Goal: Find specific fact: Find contact information

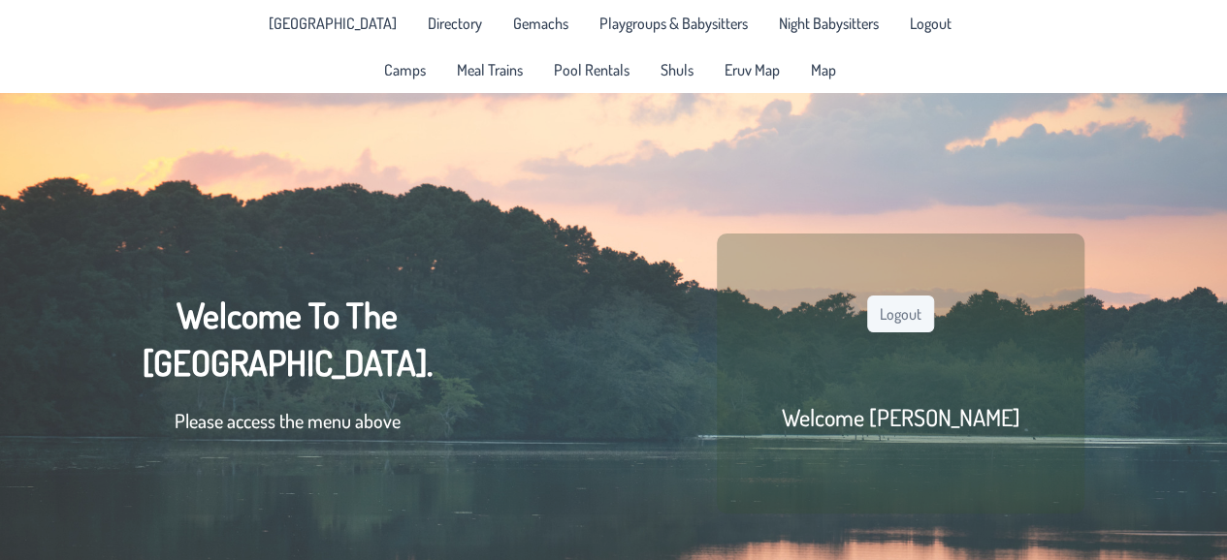
click at [323, 18] on span "[GEOGRAPHIC_DATA]" at bounding box center [333, 24] width 128 height 16
click at [434, 18] on span "Directory" at bounding box center [455, 24] width 54 height 16
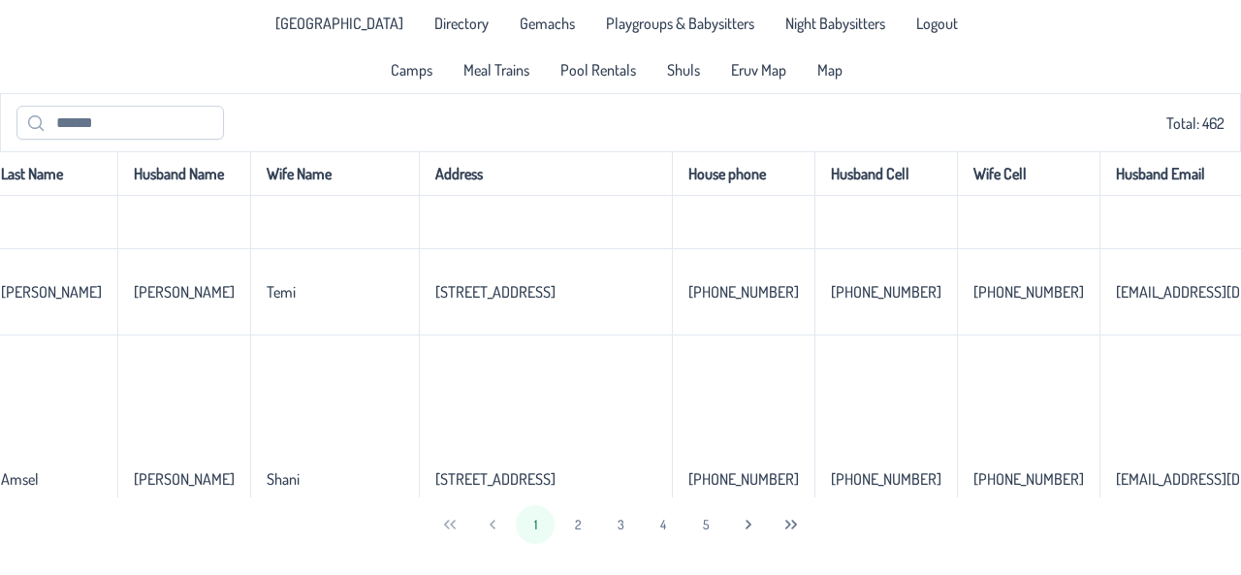
scroll to position [1297, 0]
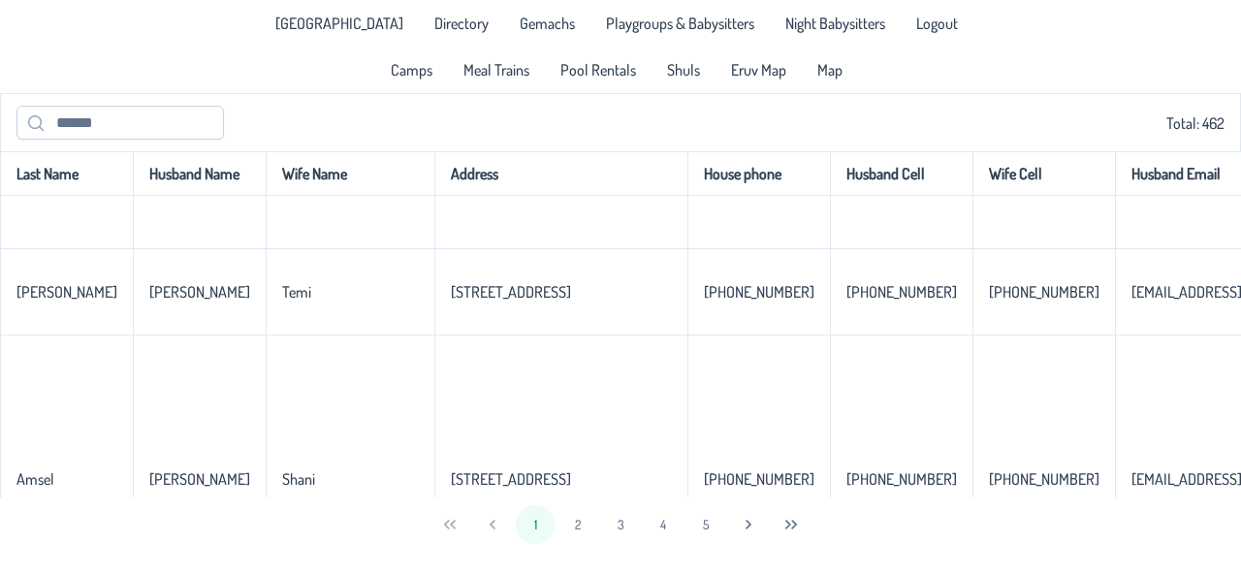
click at [702, 529] on button "5" at bounding box center [706, 524] width 39 height 39
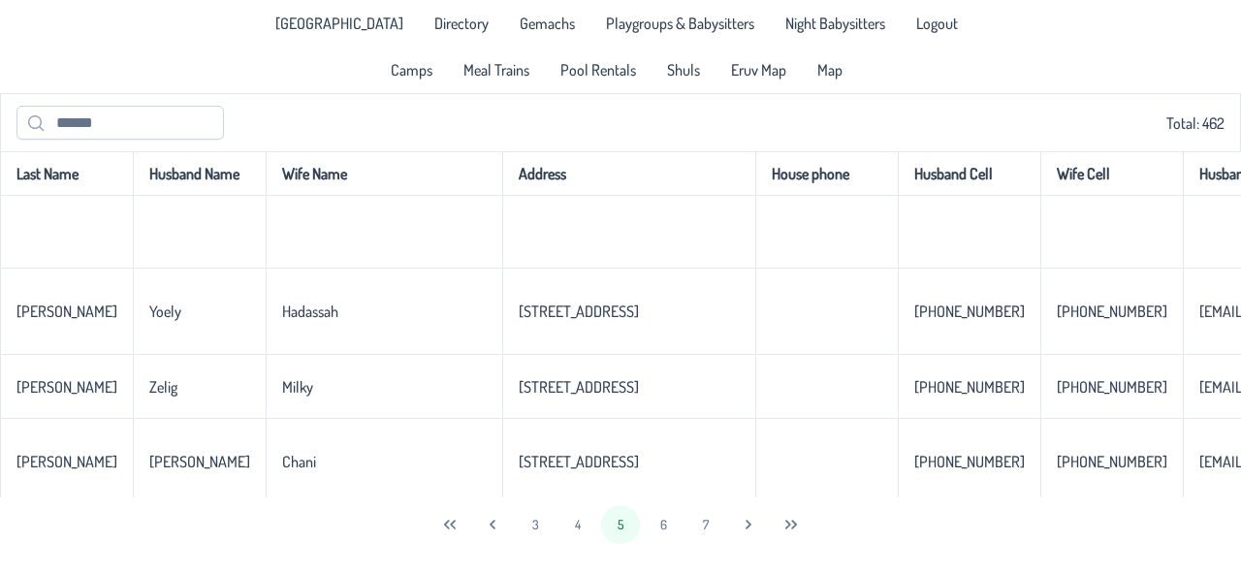
scroll to position [0, 0]
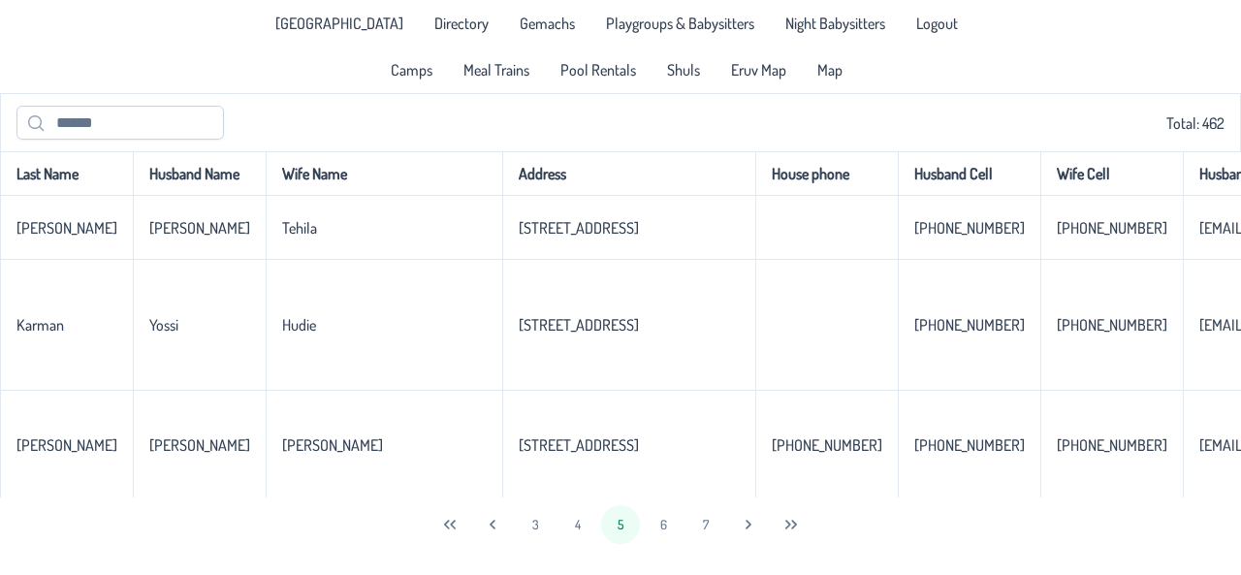
click at [681, 527] on button "6" at bounding box center [663, 524] width 39 height 39
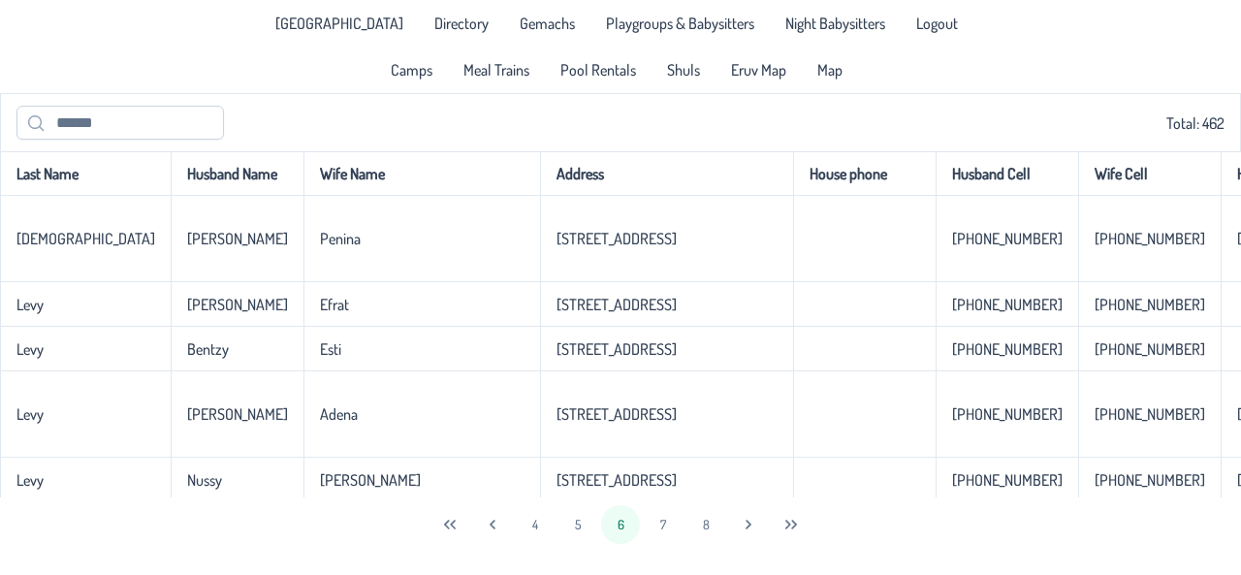
click at [717, 519] on button "8" at bounding box center [706, 524] width 39 height 39
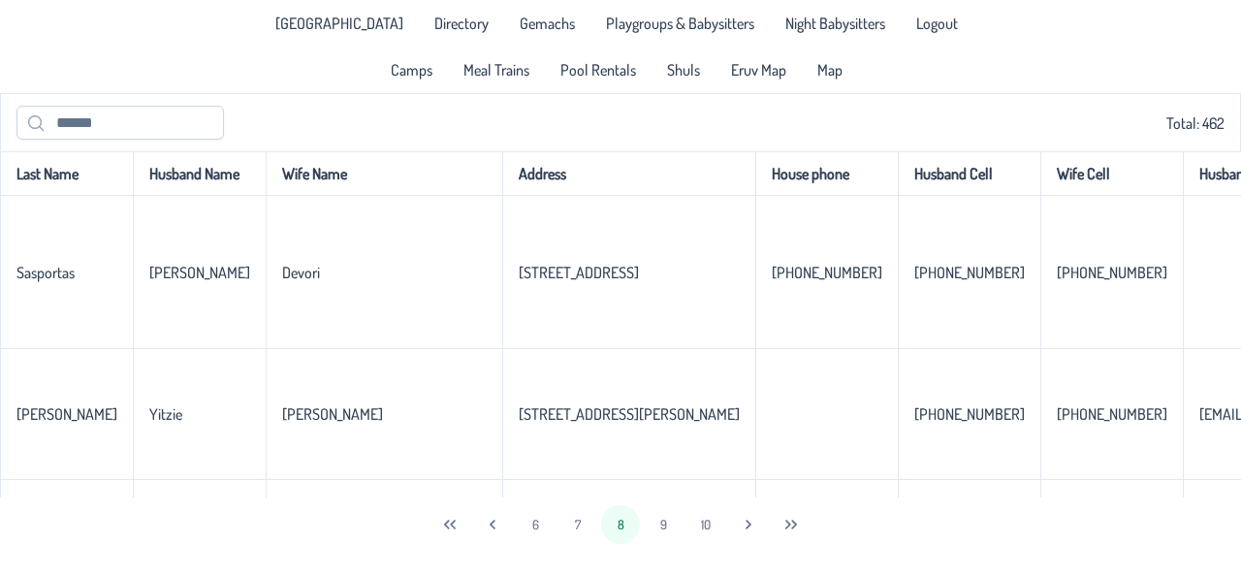
click at [578, 517] on button "7" at bounding box center [578, 524] width 39 height 39
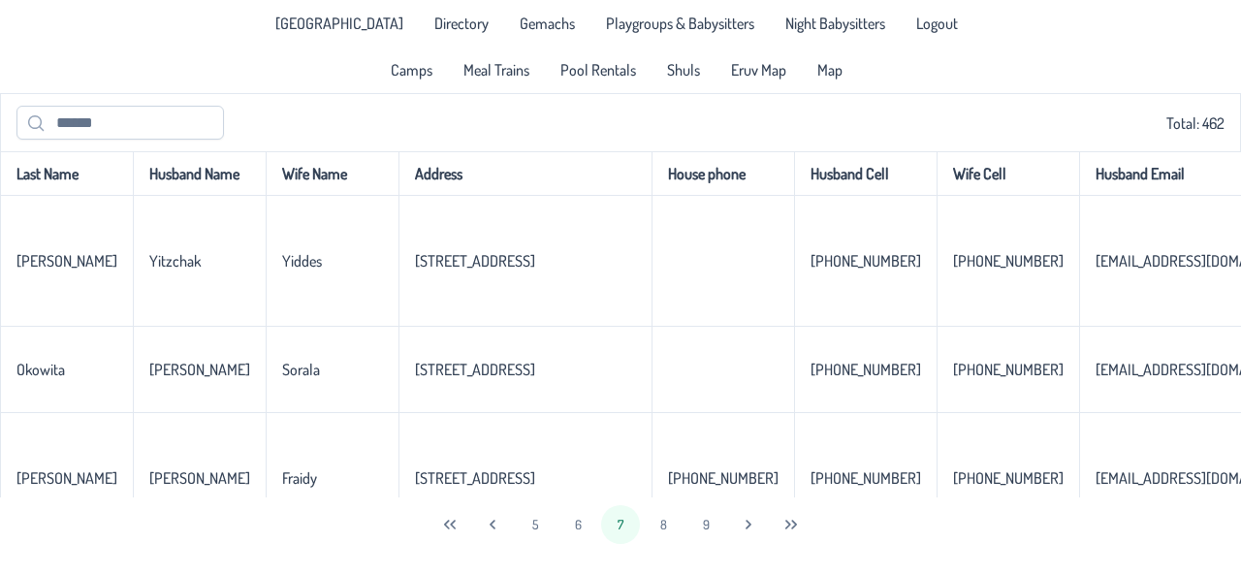
click at [585, 519] on button "6" at bounding box center [578, 524] width 39 height 39
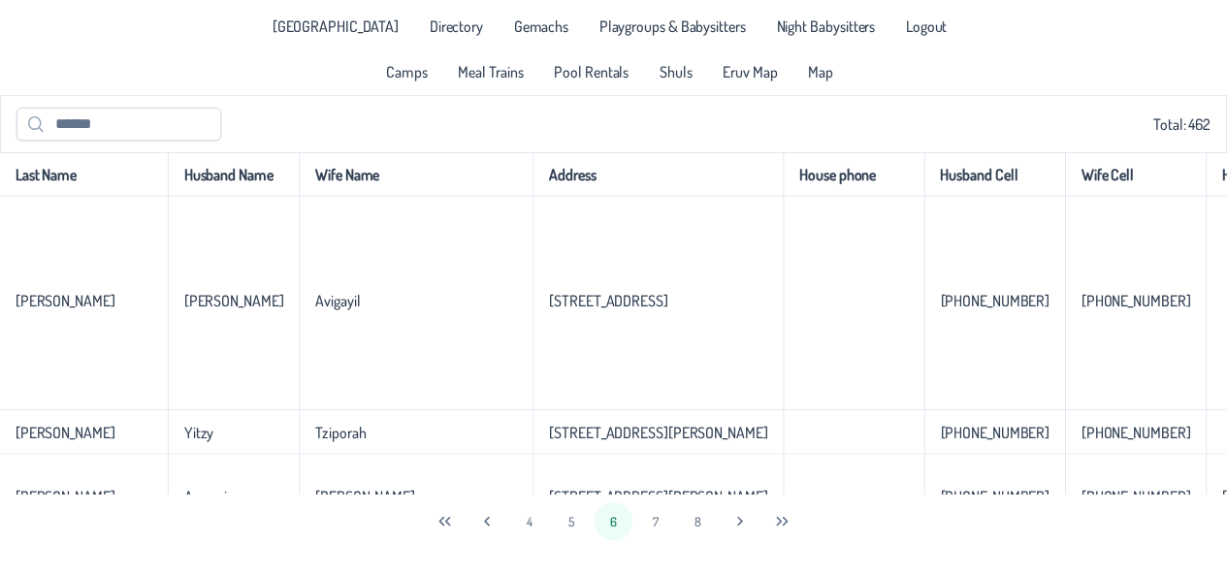
scroll to position [3722, 0]
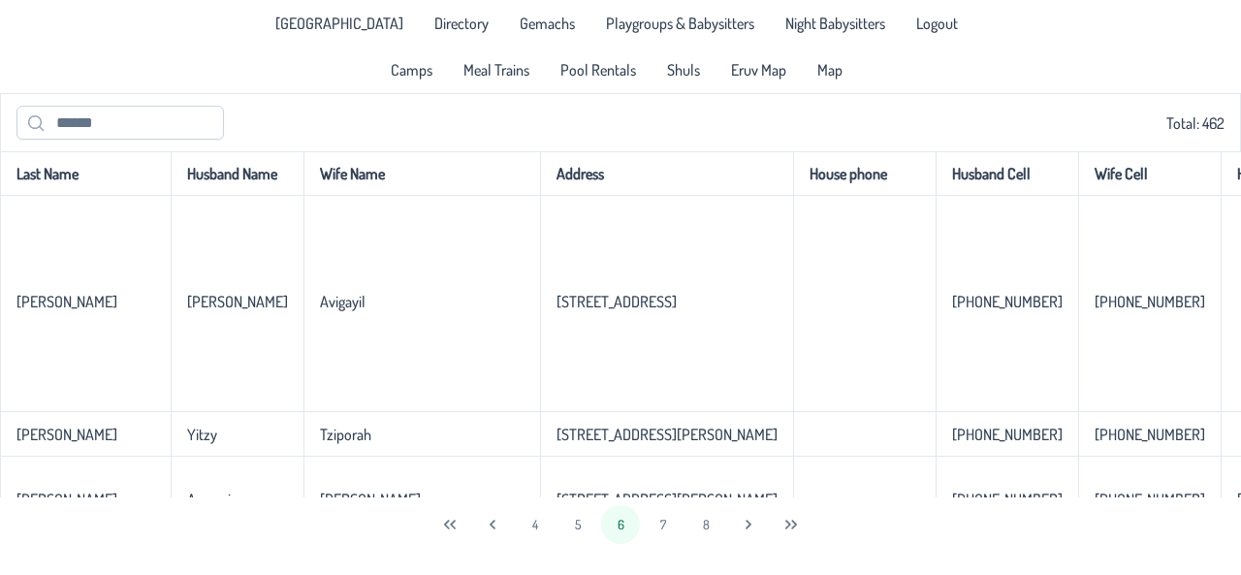
click at [520, 19] on span "Gemachs" at bounding box center [547, 24] width 55 height 16
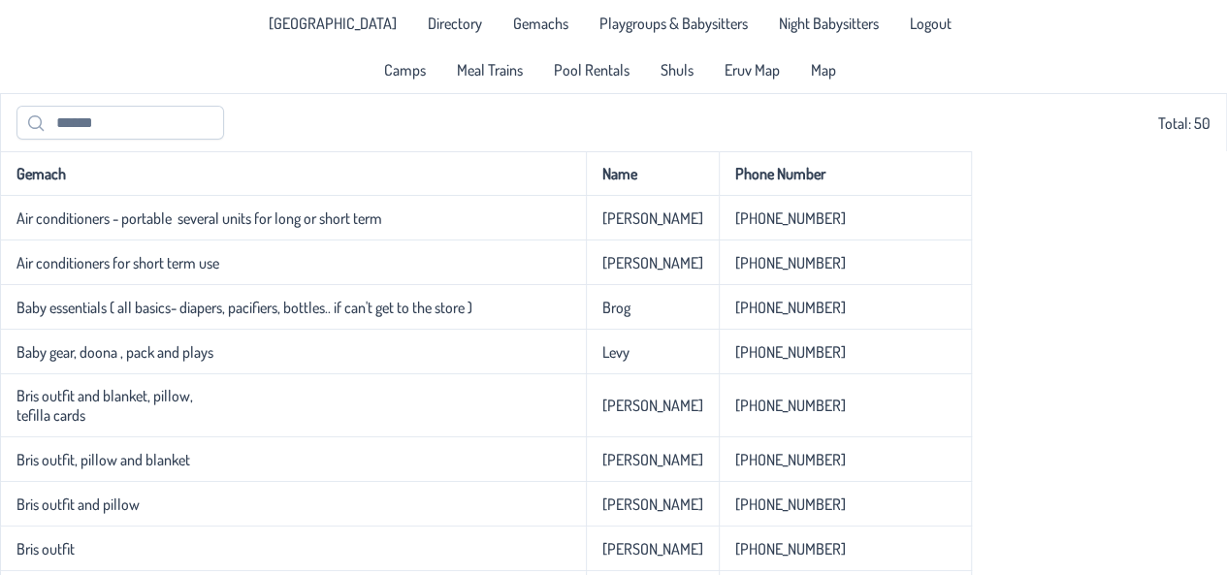
click at [413, 67] on span "Camps" at bounding box center [405, 70] width 42 height 16
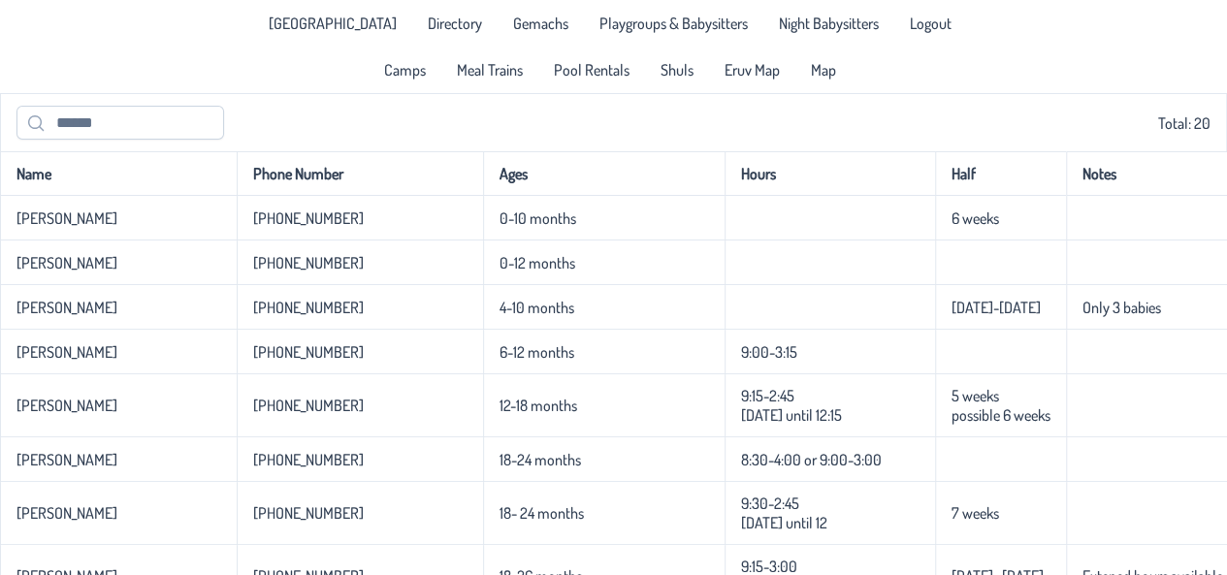
click at [510, 77] on span "Meal Trains" at bounding box center [490, 70] width 66 height 16
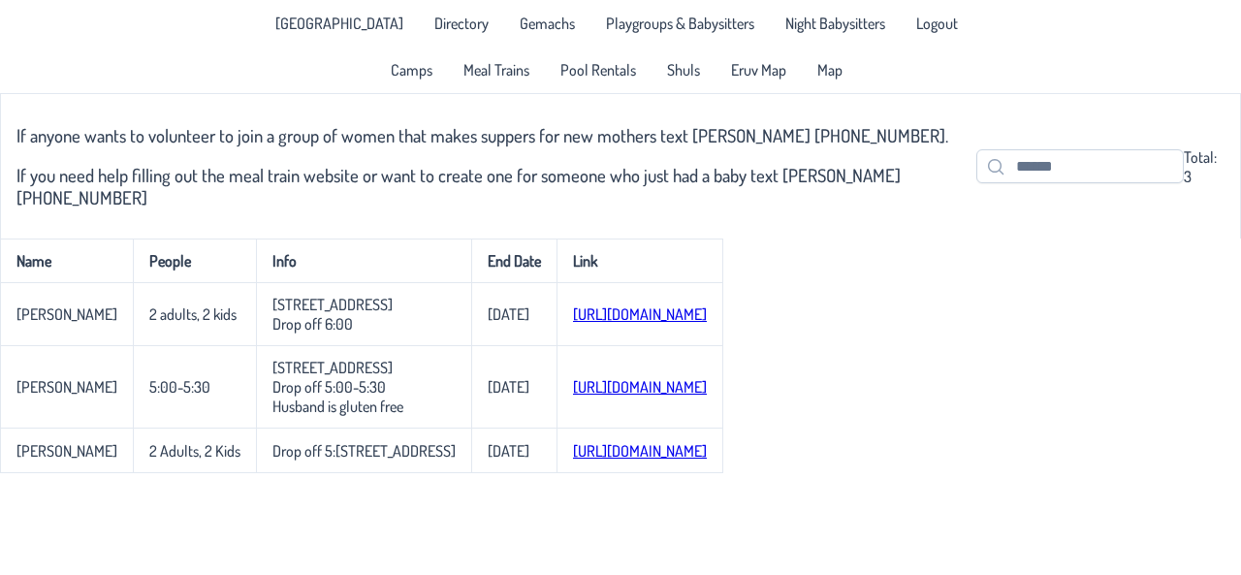
click at [766, 141] on h3 "If anyone wants to volunteer to join a group of women that makes suppers for ne…" at bounding box center [496, 135] width 960 height 22
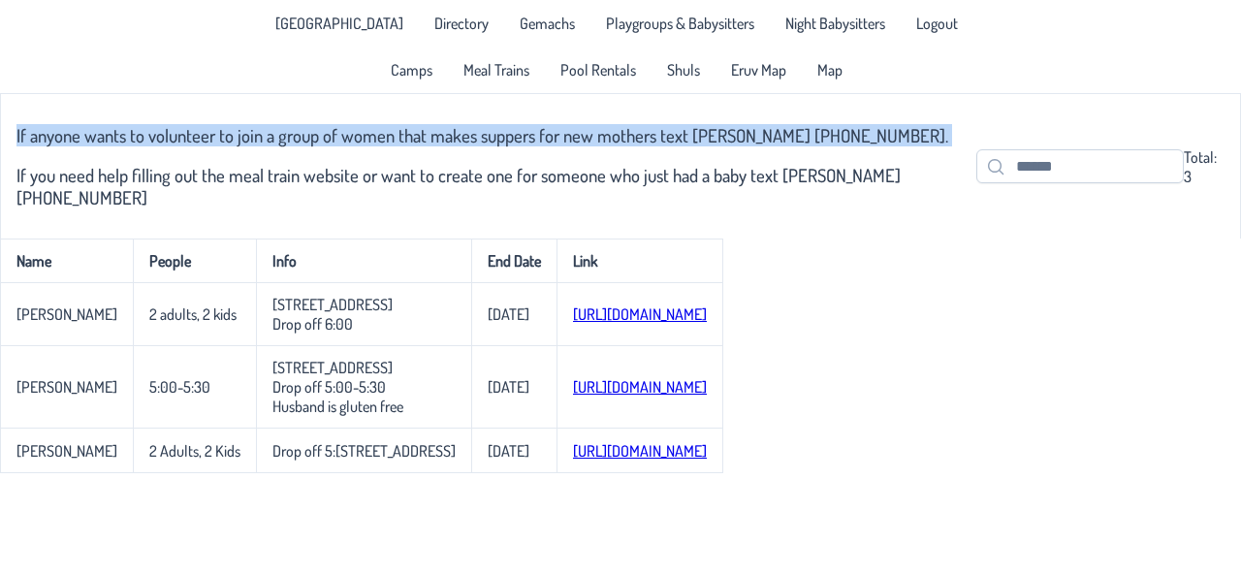
click at [766, 141] on h3 "If anyone wants to volunteer to join a group of women that makes suppers for ne…" at bounding box center [496, 135] width 960 height 22
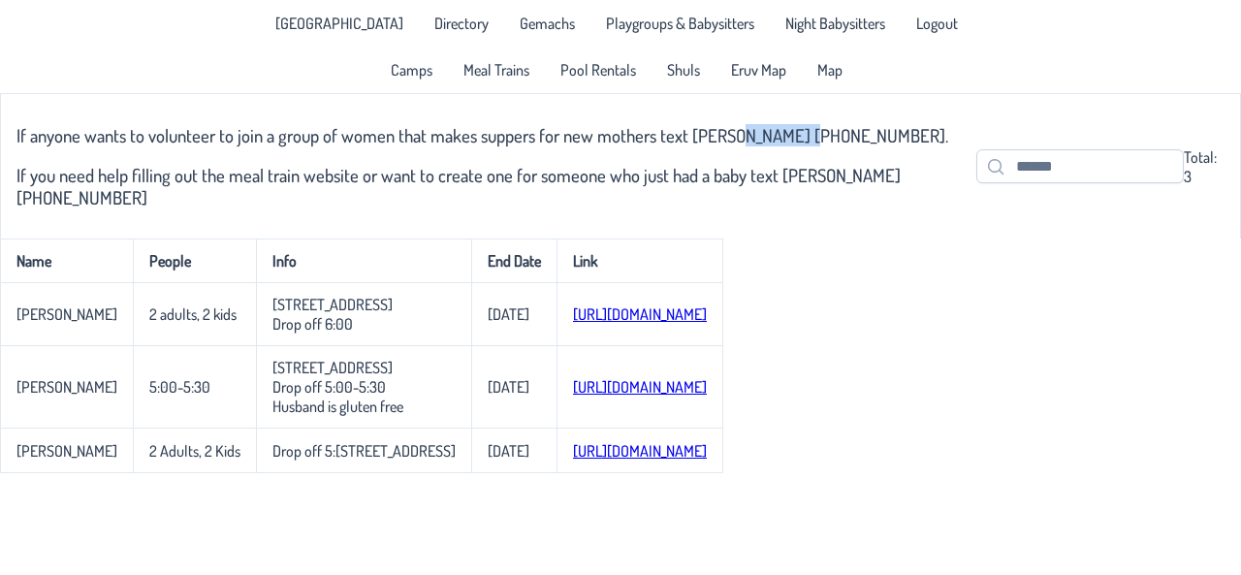
click at [766, 141] on h3 "If anyone wants to volunteer to join a group of women that makes suppers for ne…" at bounding box center [496, 135] width 960 height 22
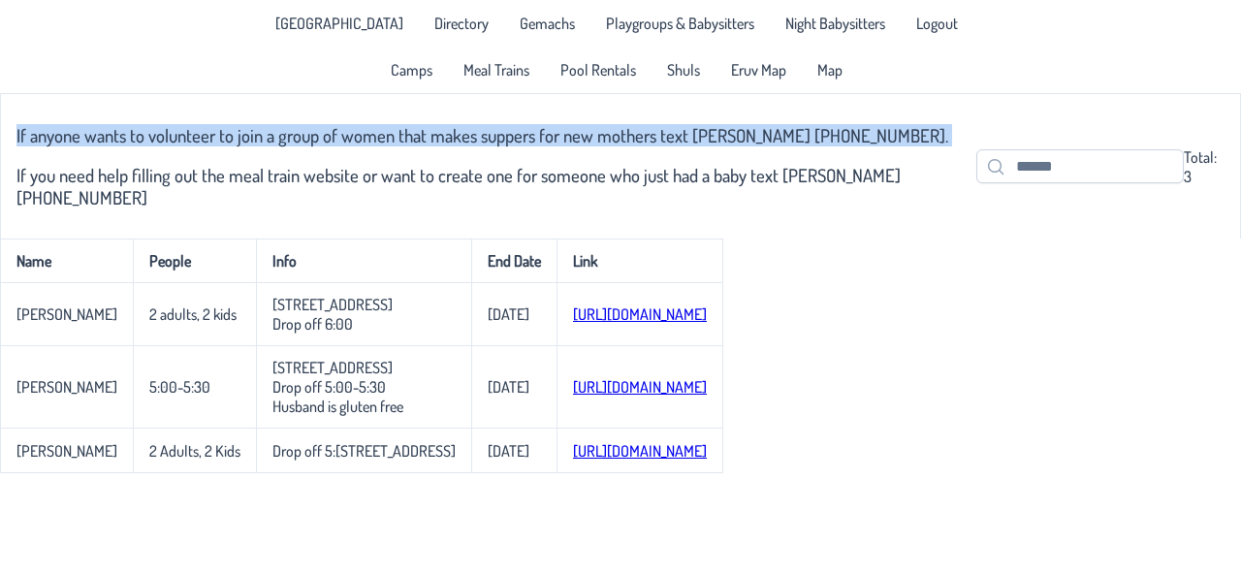
click at [766, 141] on h3 "If anyone wants to volunteer to join a group of women that makes suppers for ne…" at bounding box center [496, 135] width 960 height 22
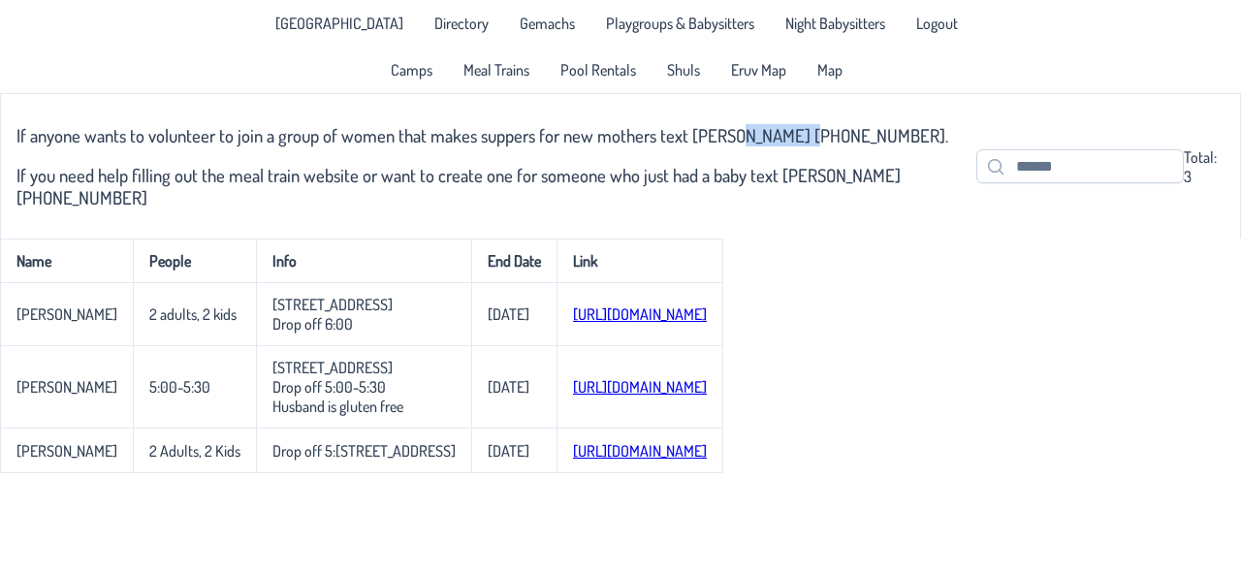
click at [766, 141] on h3 "If anyone wants to volunteer to join a group of women that makes suppers for ne…" at bounding box center [496, 135] width 960 height 22
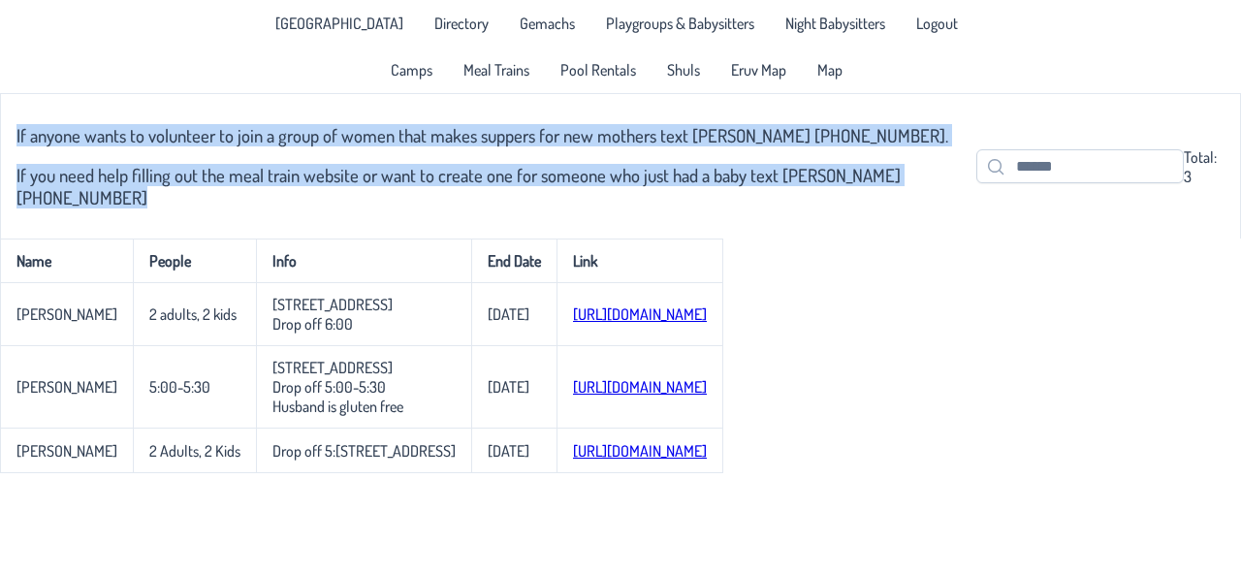
drag, startPoint x: 766, startPoint y: 141, endPoint x: 768, endPoint y: 160, distance: 19.5
click at [768, 160] on div "If anyone wants to volunteer to join a group of women that makes suppers for ne…" at bounding box center [496, 166] width 960 height 121
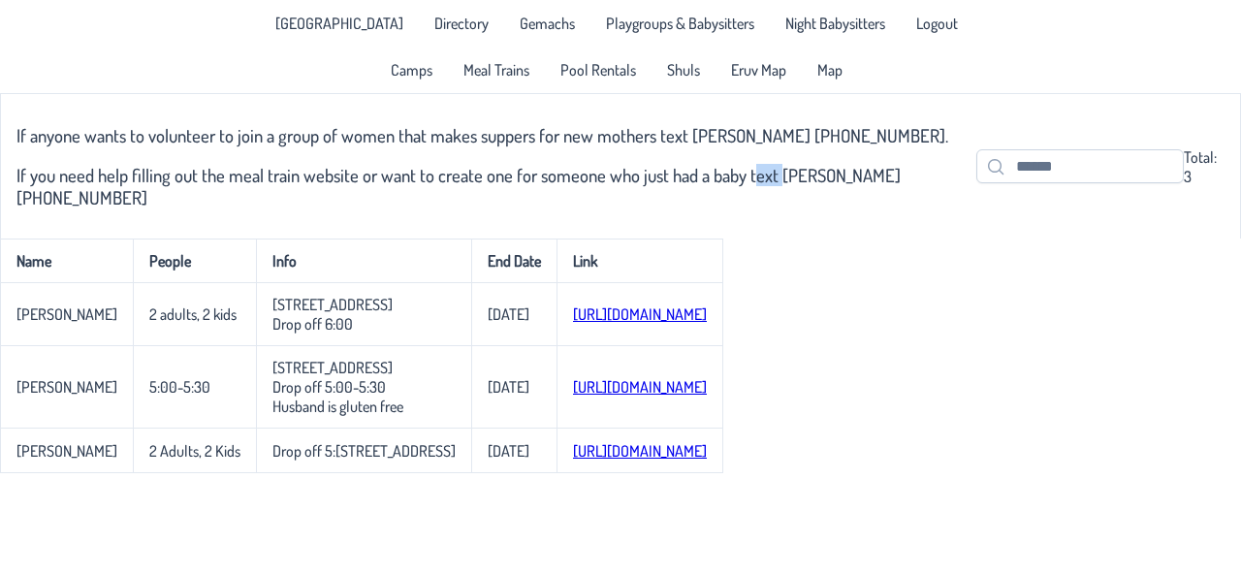
click at [768, 160] on div "If anyone wants to volunteer to join a group of women that makes suppers for ne…" at bounding box center [496, 166] width 960 height 121
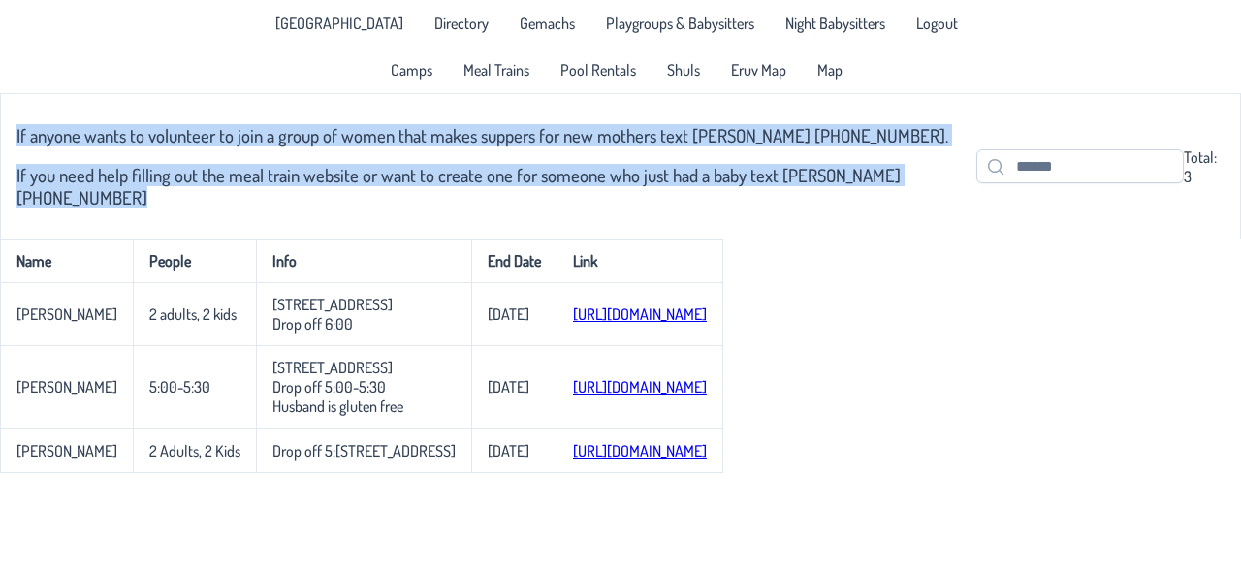
drag, startPoint x: 768, startPoint y: 160, endPoint x: 735, endPoint y: 130, distance: 44.6
click at [735, 130] on div "If anyone wants to volunteer to join a group of women that makes suppers for ne…" at bounding box center [496, 166] width 960 height 121
click at [735, 130] on h3 "If anyone wants to volunteer to join a group of women that makes suppers for ne…" at bounding box center [496, 135] width 960 height 22
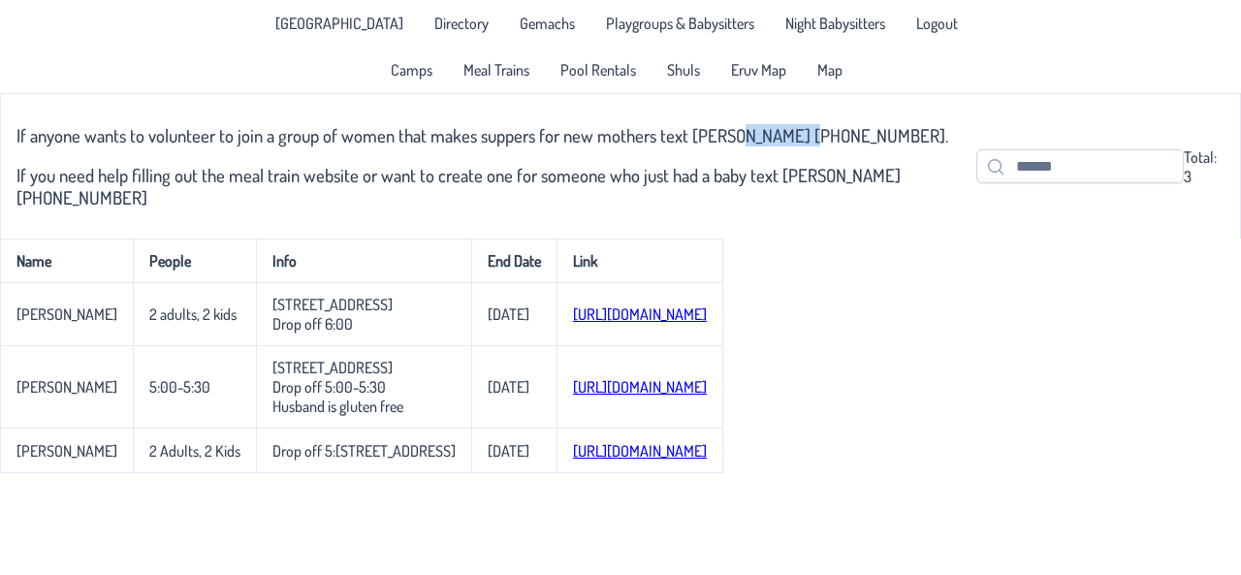
click at [735, 130] on h3 "If anyone wants to volunteer to join a group of women that makes suppers for ne…" at bounding box center [496, 135] width 960 height 22
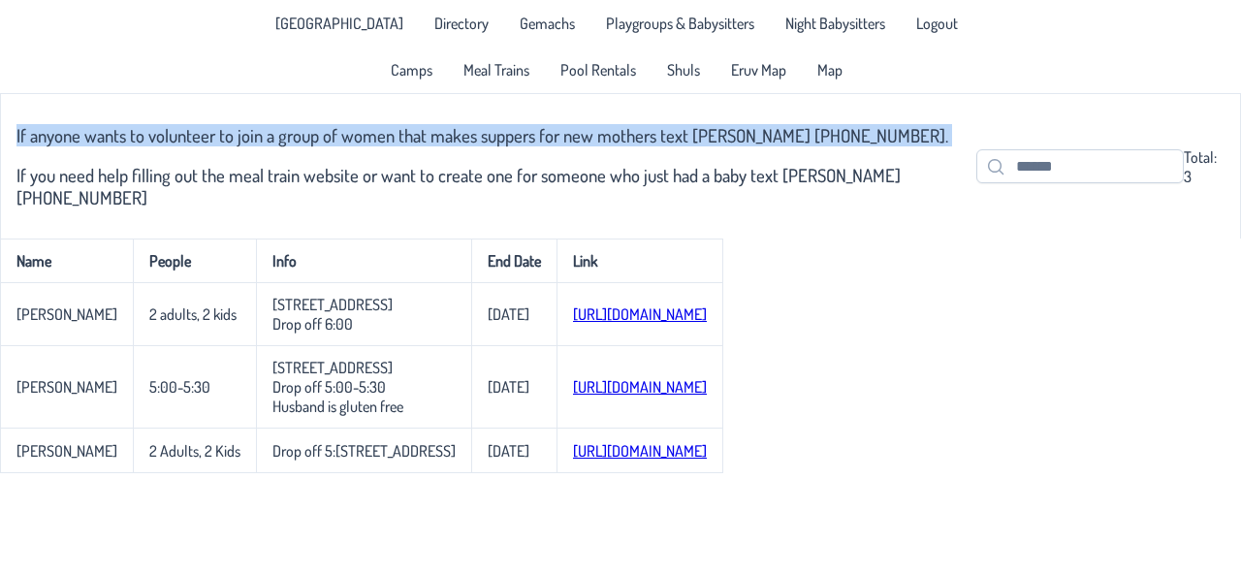
click at [735, 130] on h3 "If anyone wants to volunteer to join a group of women that makes suppers for ne…" at bounding box center [496, 135] width 960 height 22
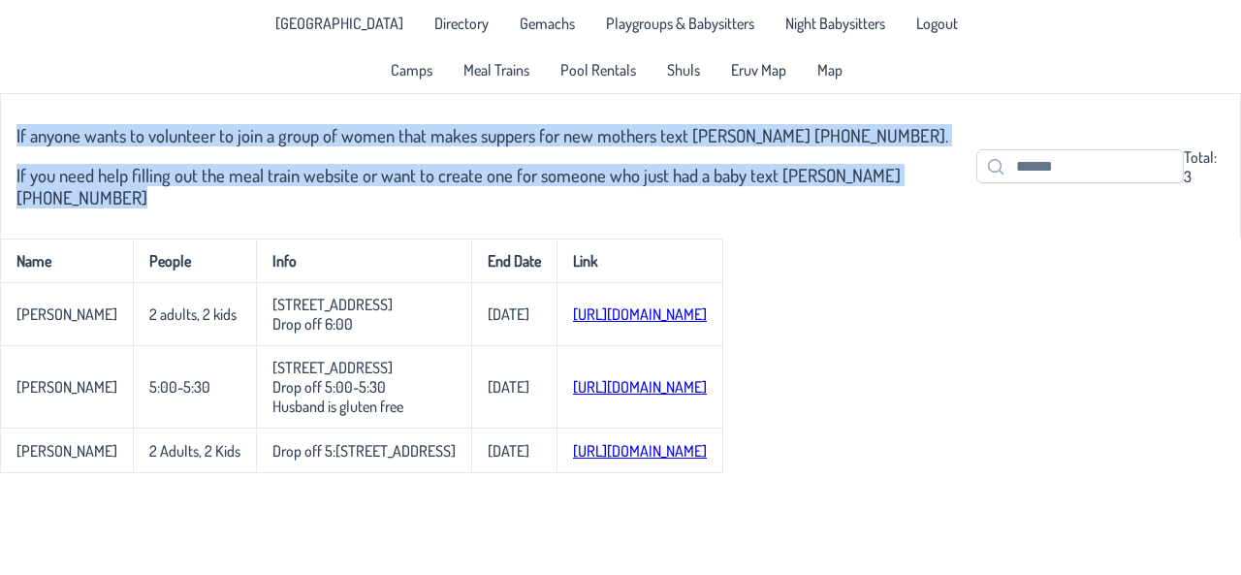
drag, startPoint x: 735, startPoint y: 130, endPoint x: 762, endPoint y: 154, distance: 36.4
click at [762, 154] on div "If anyone wants to volunteer to join a group of women that makes suppers for ne…" at bounding box center [496, 166] width 960 height 121
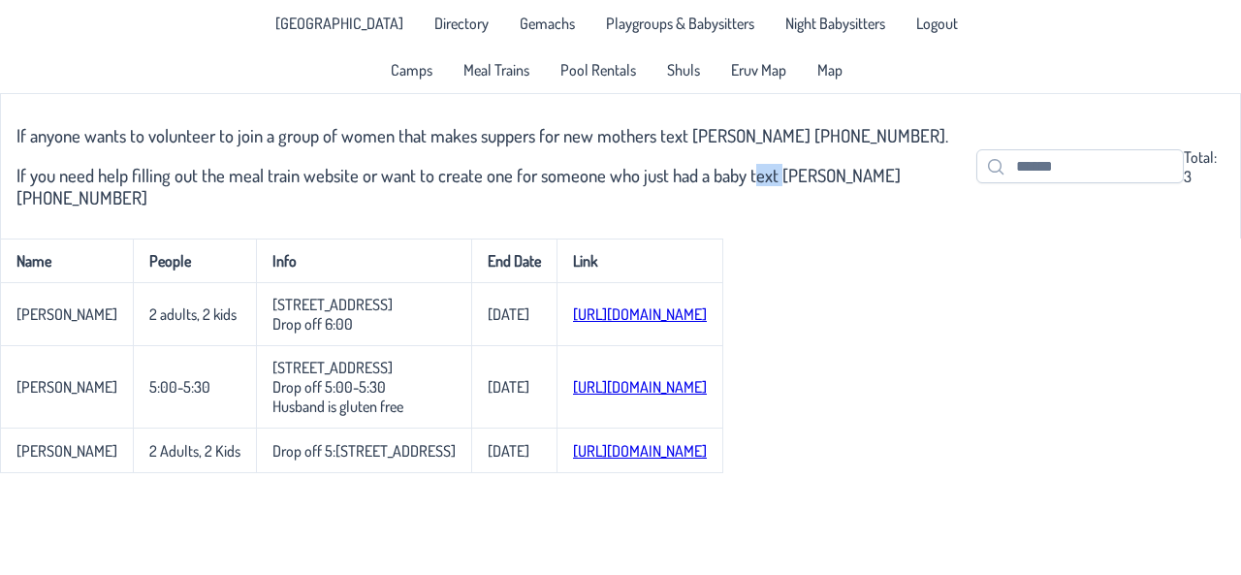
click at [762, 154] on div "If anyone wants to volunteer to join a group of women that makes suppers for ne…" at bounding box center [496, 166] width 960 height 121
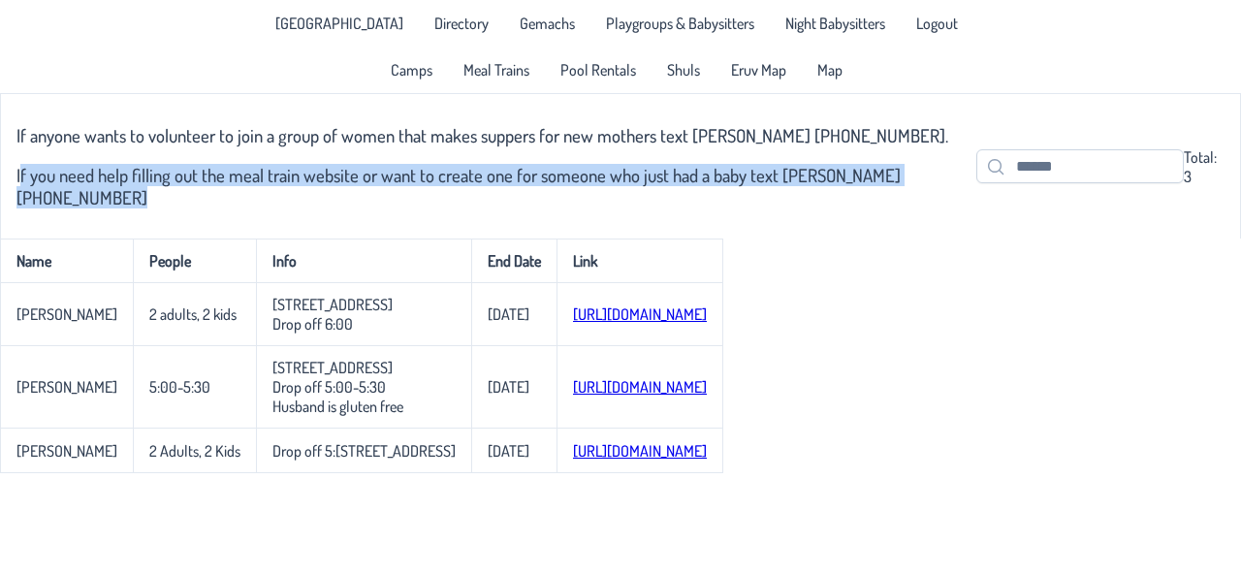
click at [762, 154] on div "If anyone wants to volunteer to join a group of women that makes suppers for ne…" at bounding box center [496, 166] width 960 height 121
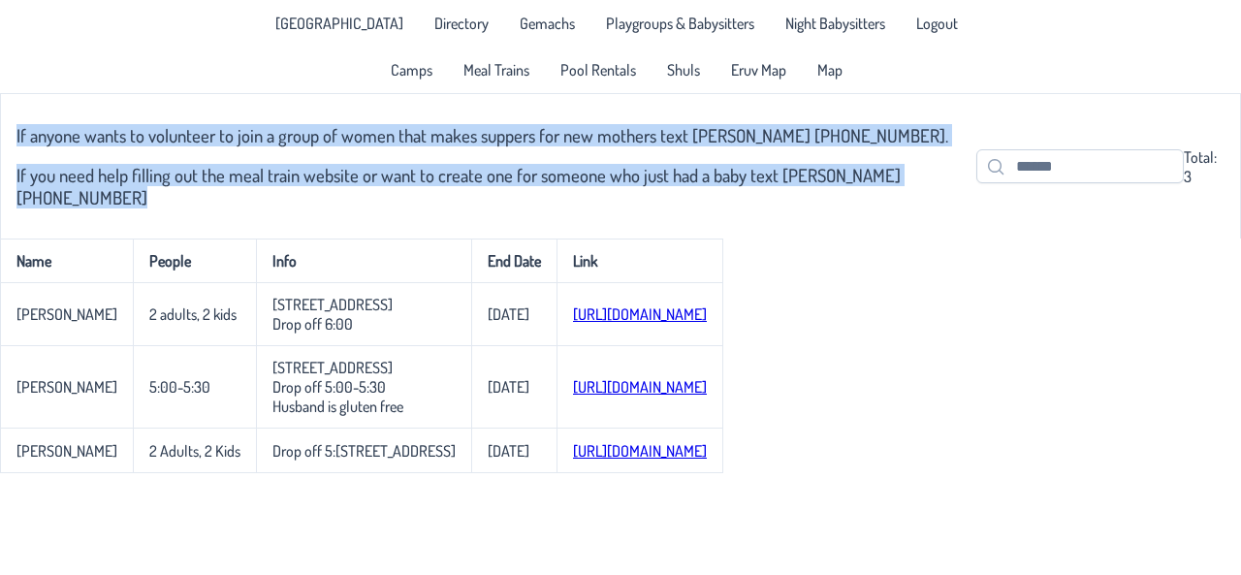
drag, startPoint x: 762, startPoint y: 154, endPoint x: 729, endPoint y: 124, distance: 44.6
click at [729, 124] on div "If anyone wants to volunteer to join a group of women that makes suppers for ne…" at bounding box center [496, 166] width 960 height 121
click at [729, 124] on h3 "If anyone wants to volunteer to join a group of women that makes suppers for ne…" at bounding box center [496, 135] width 960 height 22
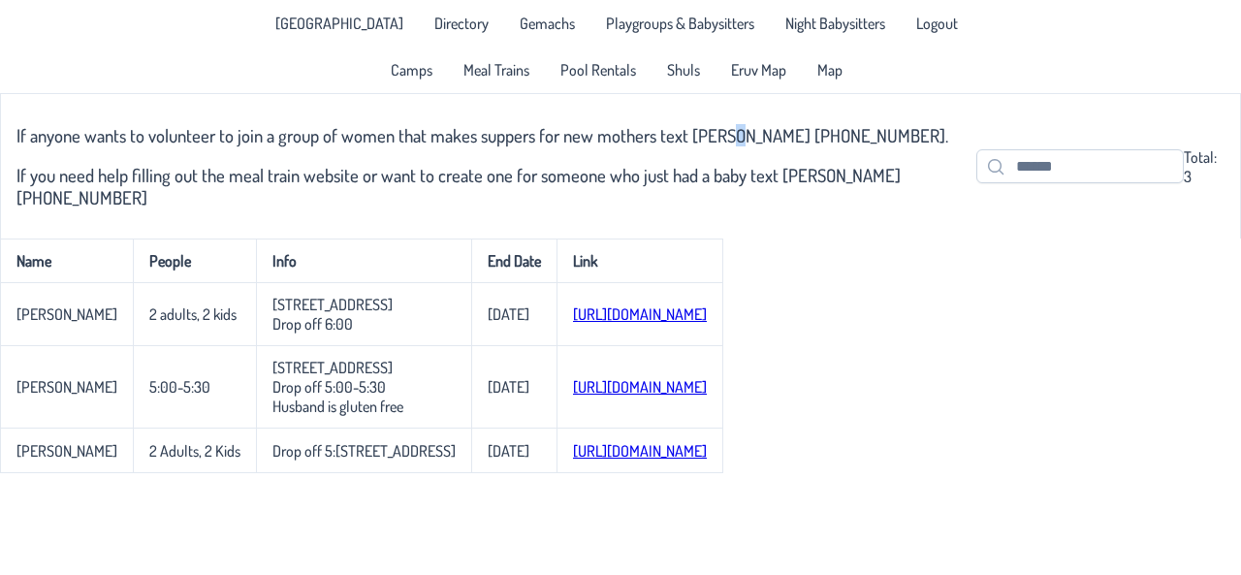
click at [729, 124] on h3 "If anyone wants to volunteer to join a group of women that makes suppers for ne…" at bounding box center [496, 135] width 960 height 22
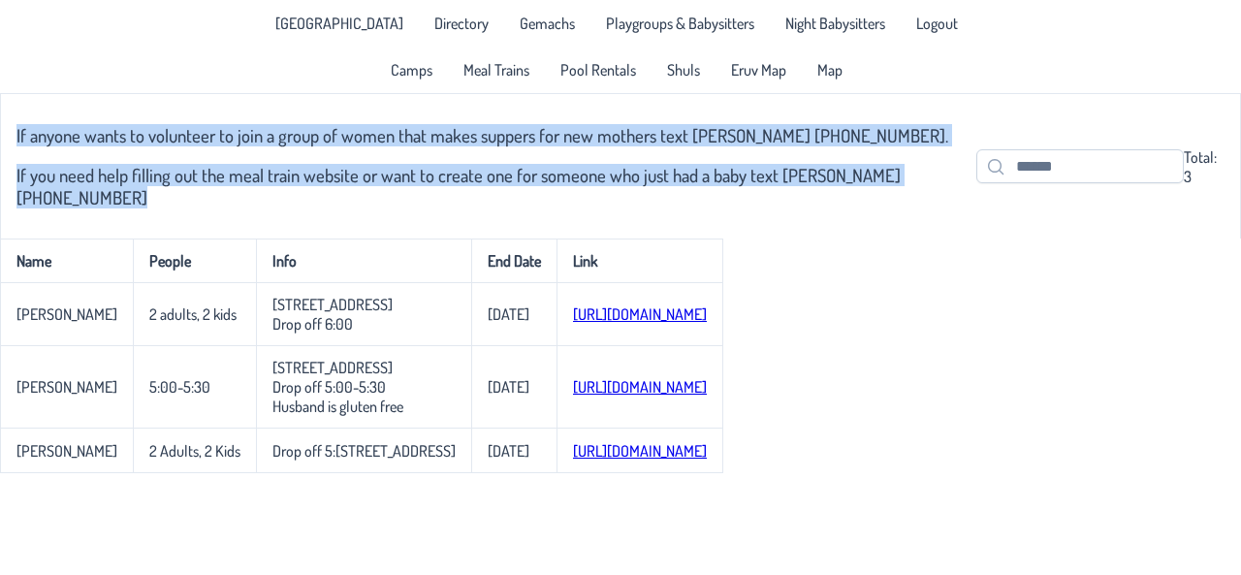
drag, startPoint x: 729, startPoint y: 124, endPoint x: 761, endPoint y: 160, distance: 48.1
click at [761, 160] on div "If anyone wants to volunteer to join a group of women that makes suppers for ne…" at bounding box center [496, 166] width 960 height 121
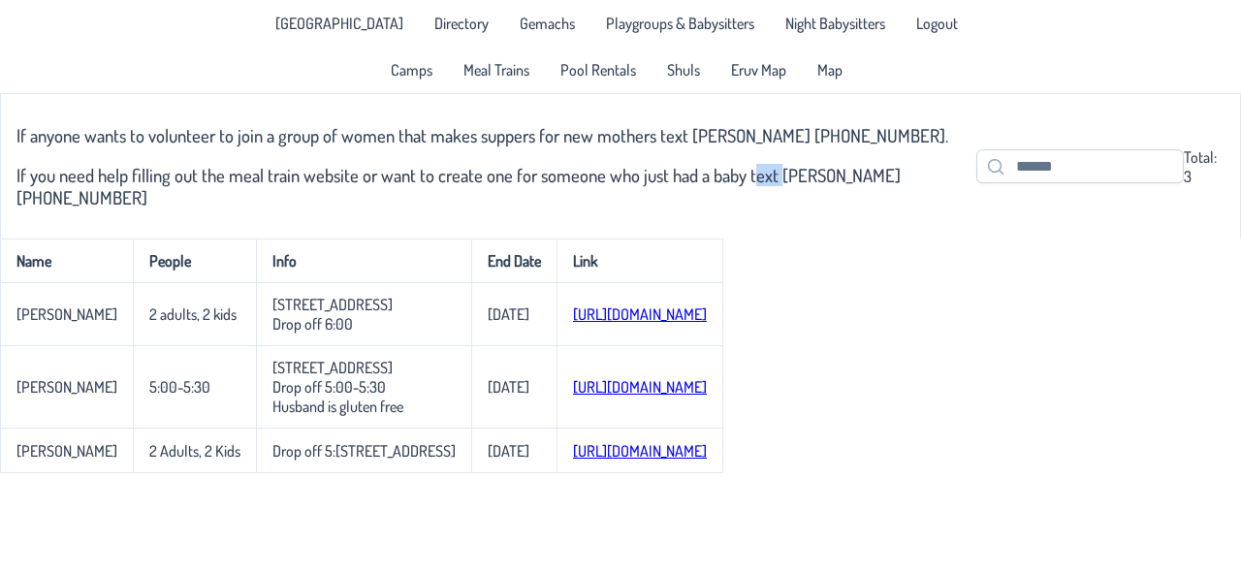
click at [761, 160] on div "If anyone wants to volunteer to join a group of women that makes suppers for ne…" at bounding box center [496, 166] width 960 height 121
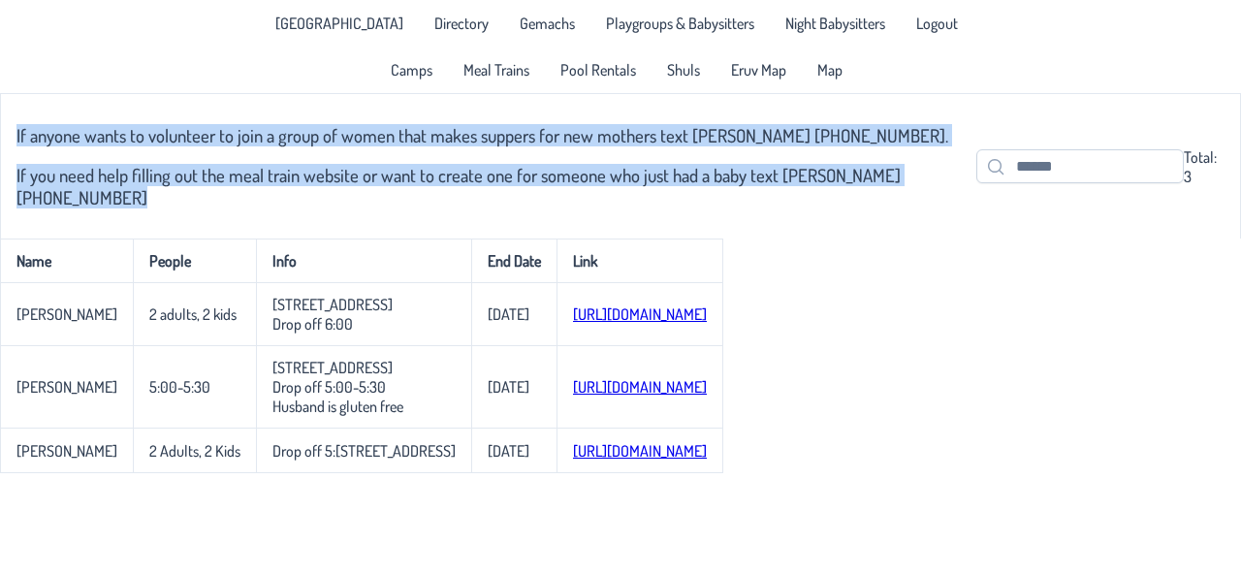
drag, startPoint x: 761, startPoint y: 160, endPoint x: 735, endPoint y: 129, distance: 40.6
click at [735, 129] on div "If anyone wants to volunteer to join a group of women that makes suppers for ne…" at bounding box center [496, 166] width 960 height 121
click at [735, 129] on h3 "If anyone wants to volunteer to join a group of women that makes suppers for ne…" at bounding box center [496, 135] width 960 height 22
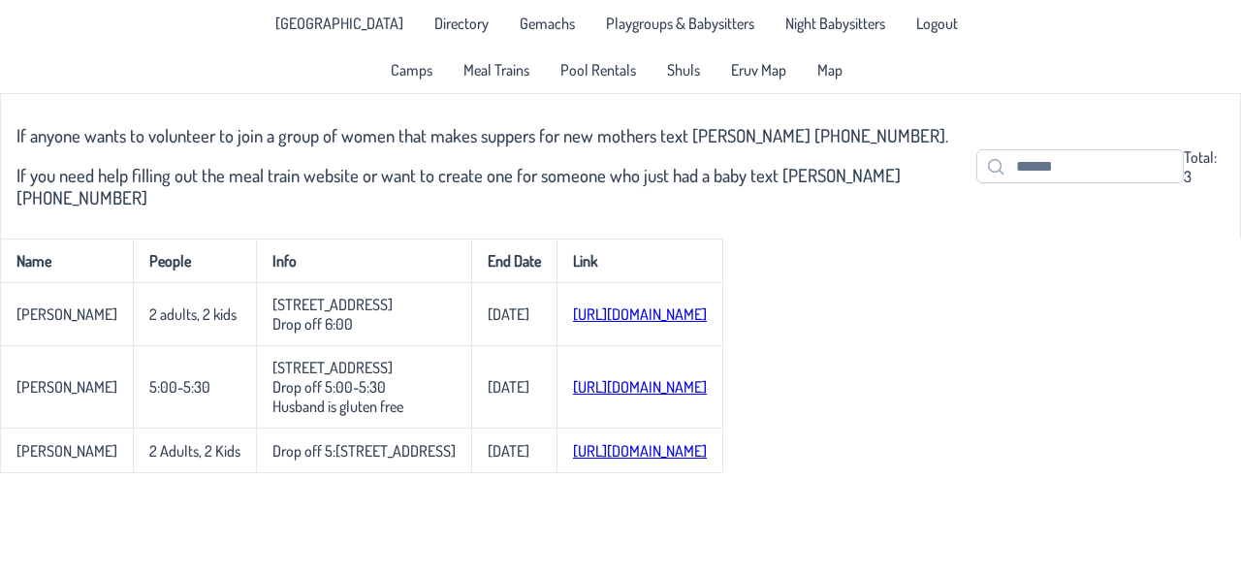
click at [573, 315] on link "[URL][DOMAIN_NAME]" at bounding box center [640, 313] width 134 height 19
click at [596, 70] on span "Pool Rentals" at bounding box center [598, 70] width 76 height 16
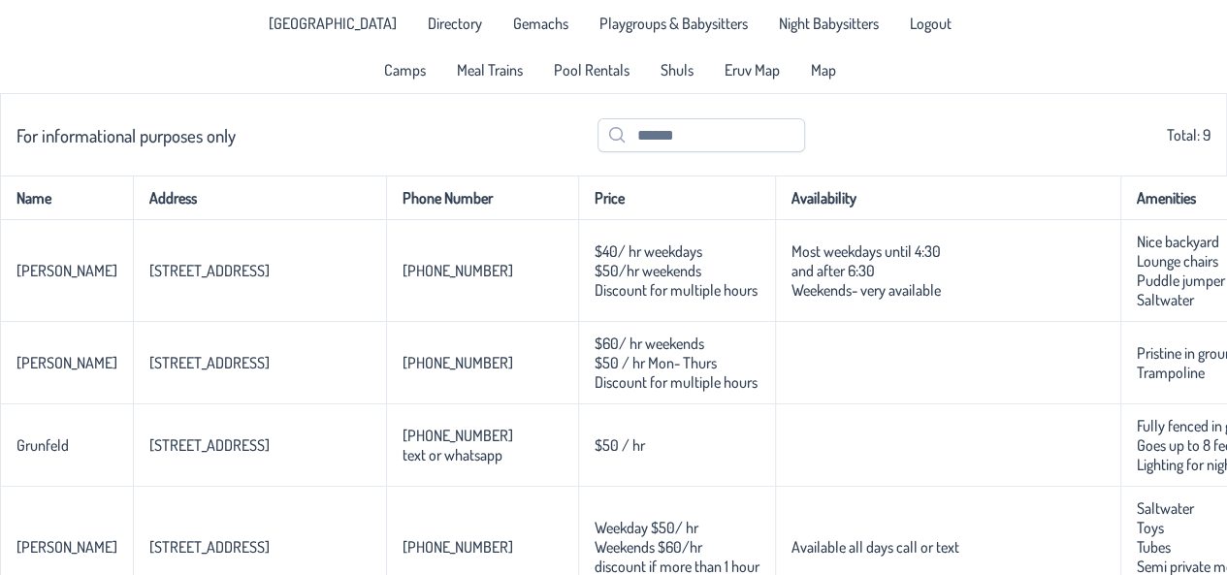
click at [679, 64] on span "Shuls" at bounding box center [676, 70] width 33 height 16
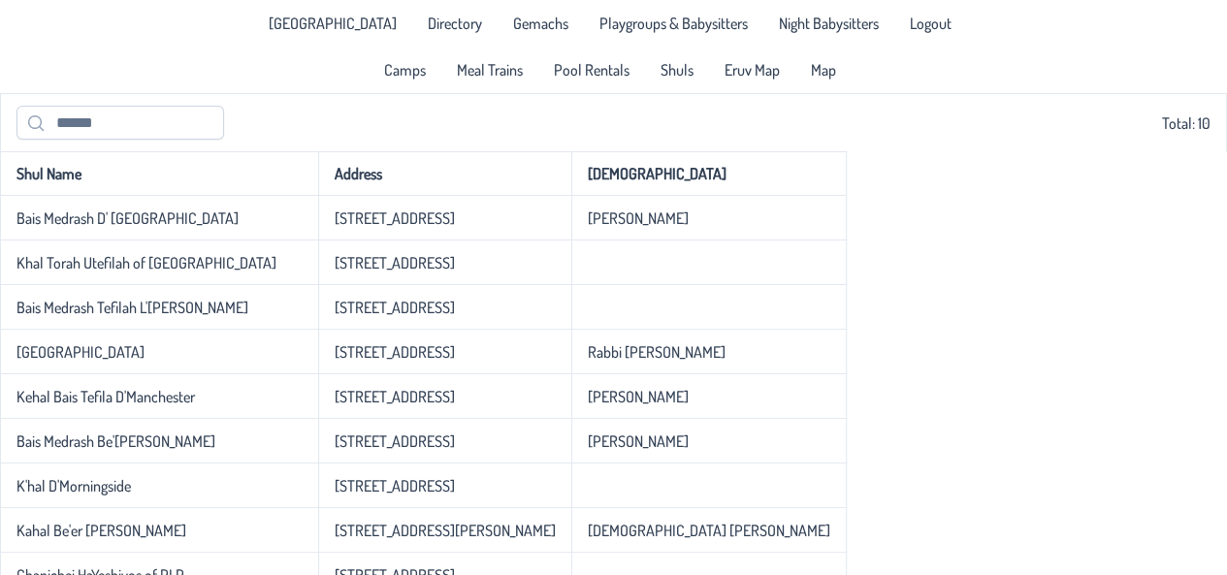
click at [764, 81] on link "Eruv Map" at bounding box center [752, 69] width 79 height 31
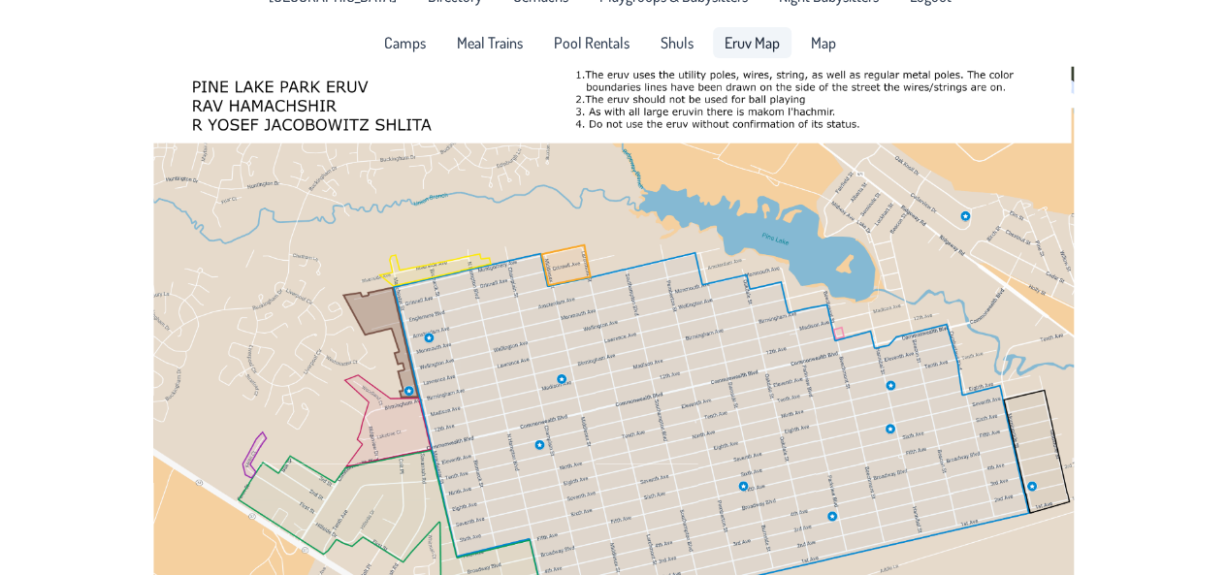
scroll to position [2, 0]
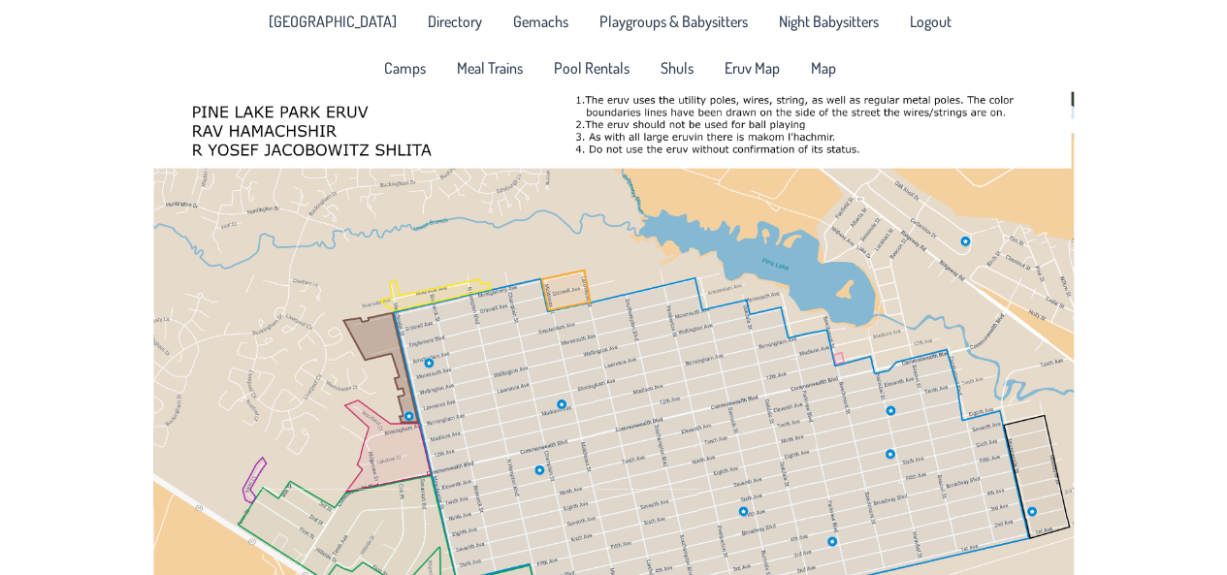
click at [822, 82] on link "Map" at bounding box center [823, 67] width 48 height 31
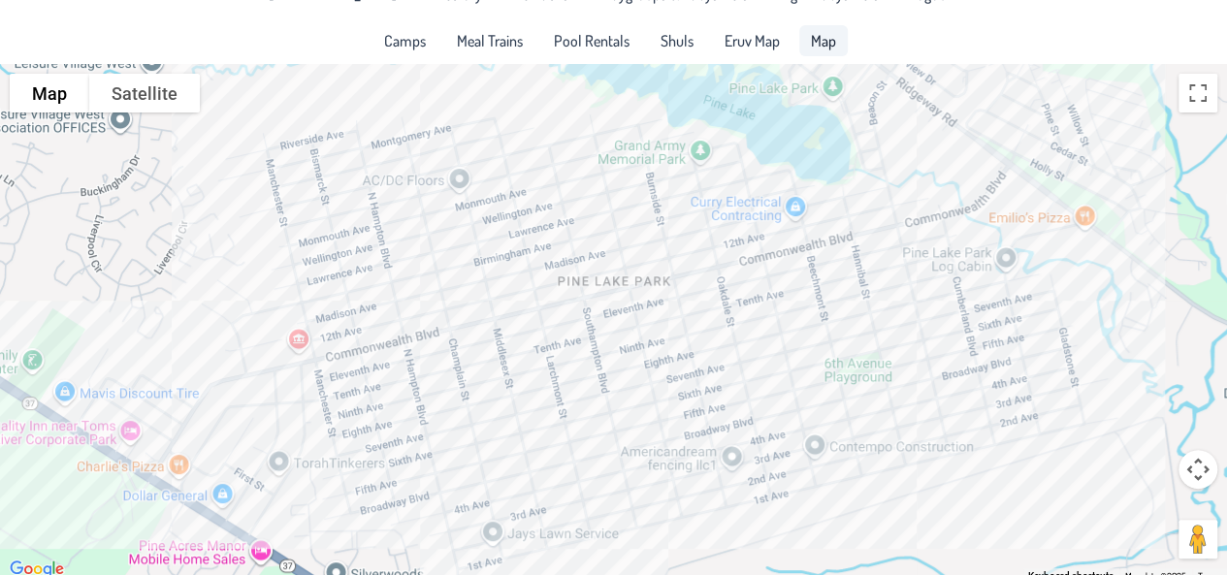
scroll to position [35, 0]
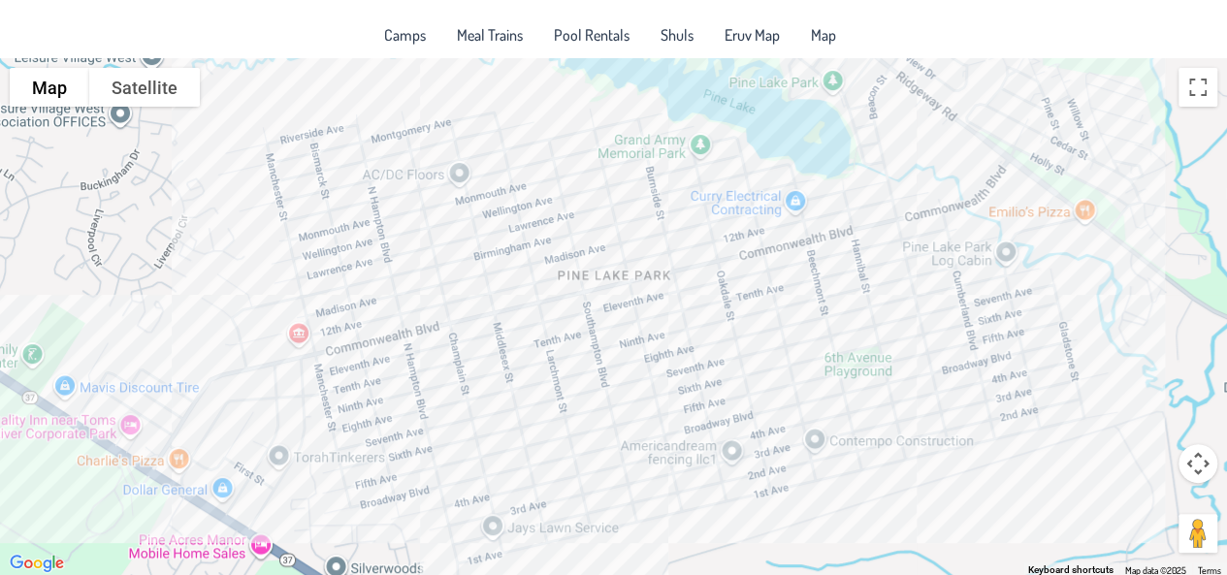
click at [282, 401] on div at bounding box center [613, 317] width 1227 height 518
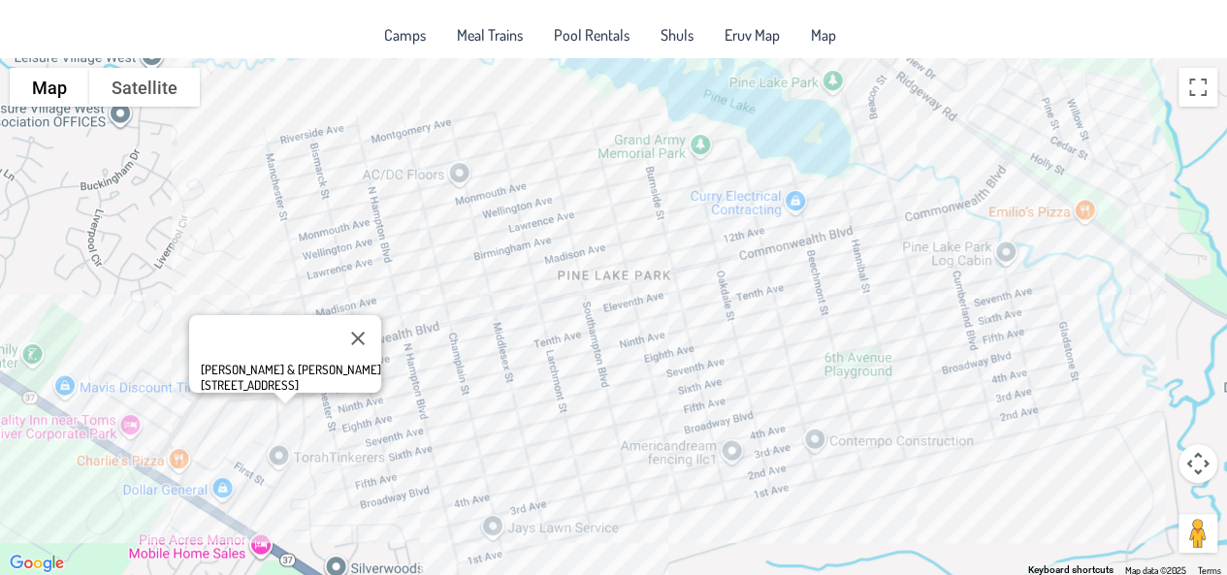
click at [137, 338] on div "Moshe & Zehava Brody 364 Colt Place, Manchester NJ 08759" at bounding box center [613, 317] width 1227 height 518
click at [368, 325] on button "Close" at bounding box center [358, 338] width 47 height 47
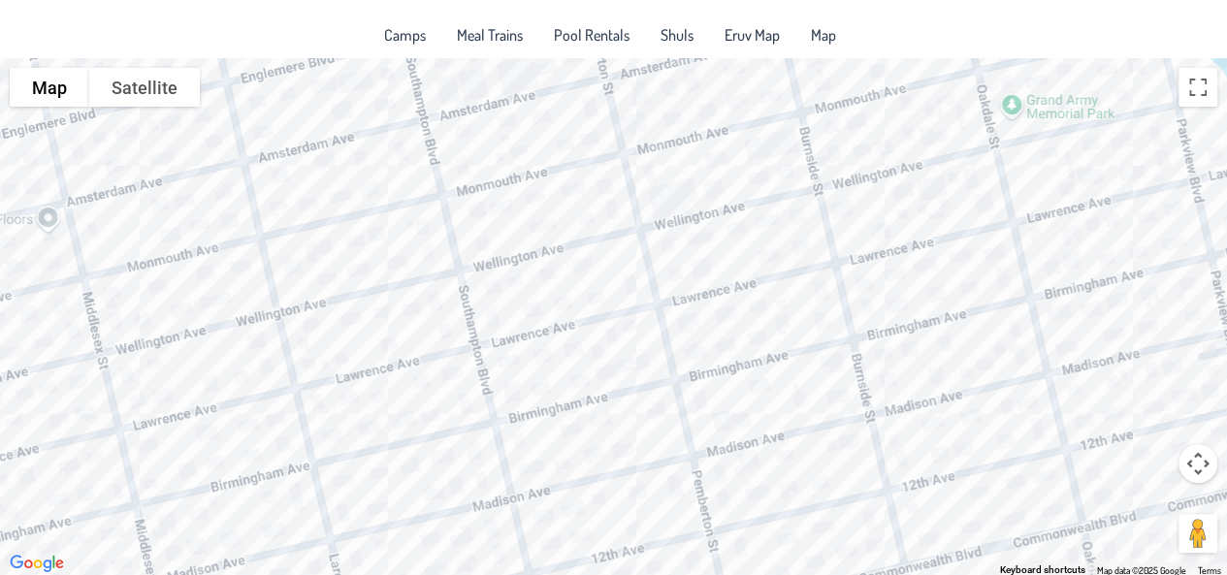
drag, startPoint x: 734, startPoint y: 131, endPoint x: 612, endPoint y: 375, distance: 273.2
click at [612, 375] on div at bounding box center [613, 317] width 1227 height 518
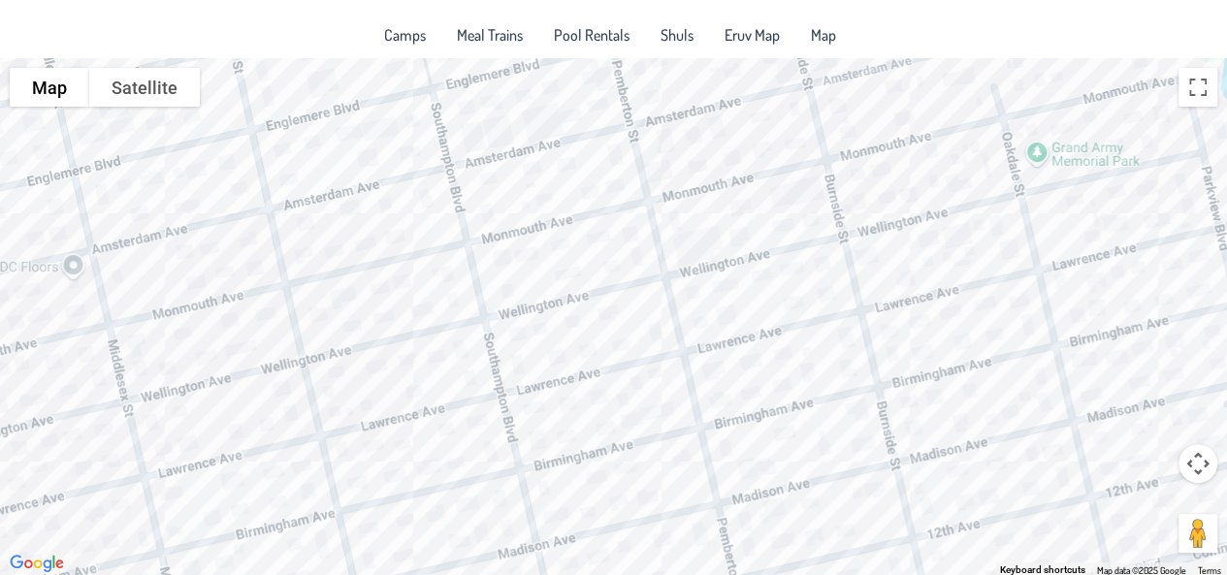
drag, startPoint x: 829, startPoint y: 282, endPoint x: 855, endPoint y: 331, distance: 55.1
click at [855, 331] on div at bounding box center [613, 317] width 1227 height 518
click at [694, 287] on div at bounding box center [613, 317] width 1227 height 518
click at [751, 212] on button "Close" at bounding box center [740, 228] width 47 height 47
click at [690, 254] on div at bounding box center [613, 317] width 1227 height 518
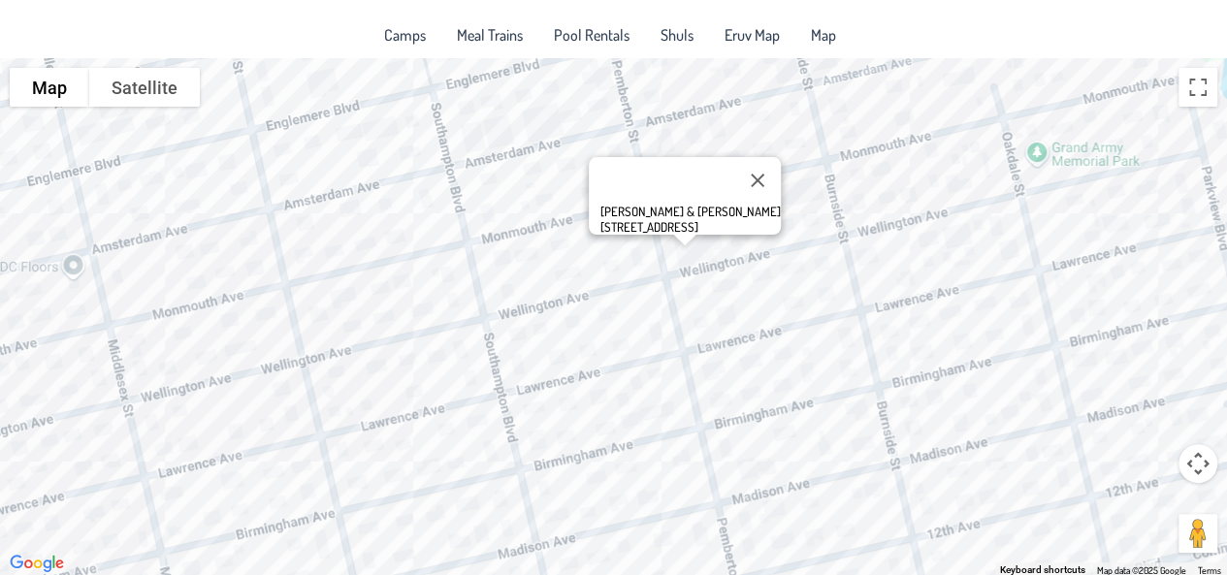
click at [720, 248] on div "Sruly & Rachelli Frenkel 1600 Pemberton Street" at bounding box center [613, 317] width 1227 height 518
click at [749, 242] on div "Ari & Lea Zoldan 1313 Wellington Ave." at bounding box center [613, 317] width 1227 height 518
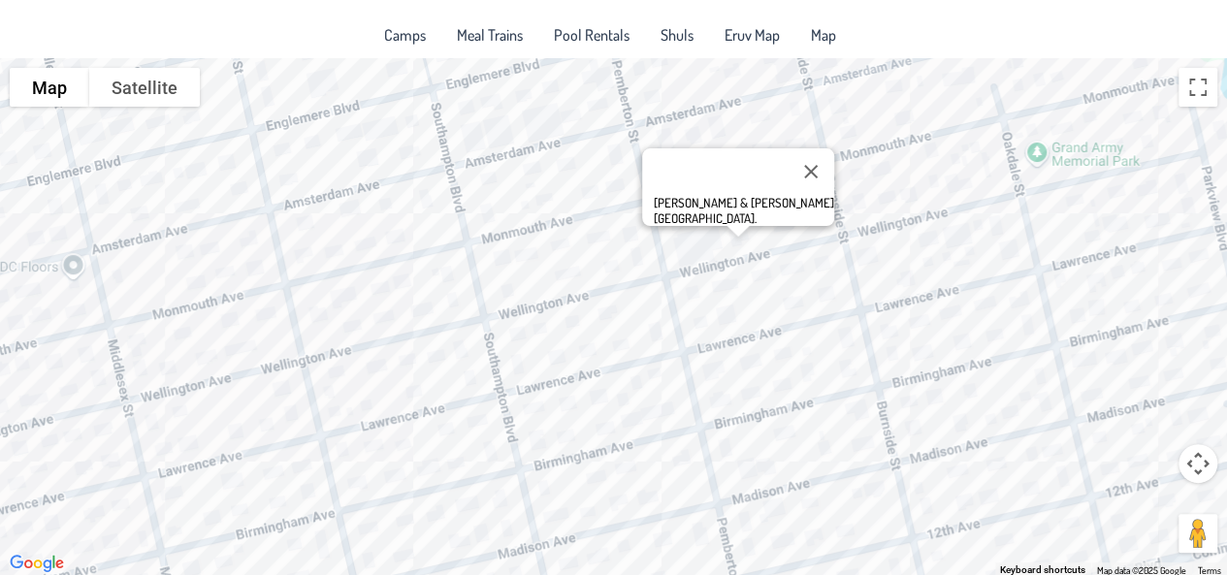
click at [696, 301] on div "Menachem & Rivky Naiman 1317 Wellington Ave." at bounding box center [613, 317] width 1227 height 518
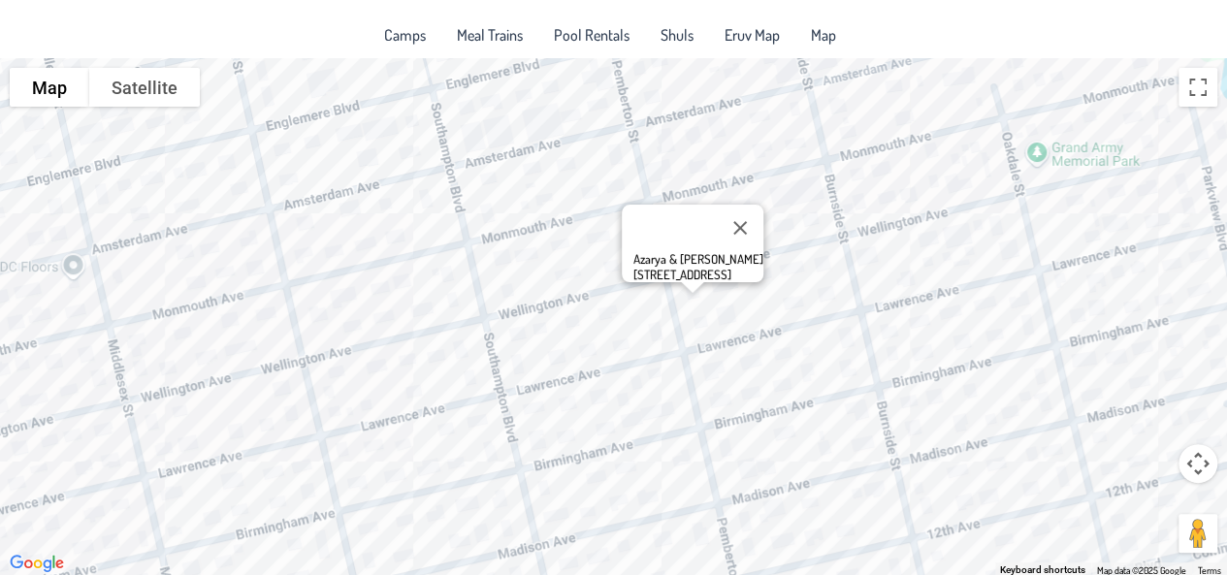
click at [700, 362] on div "Azarya & Adina Misonzhnik 1512 Pemberton Street" at bounding box center [613, 317] width 1227 height 518
click at [753, 215] on button "Close" at bounding box center [740, 228] width 47 height 47
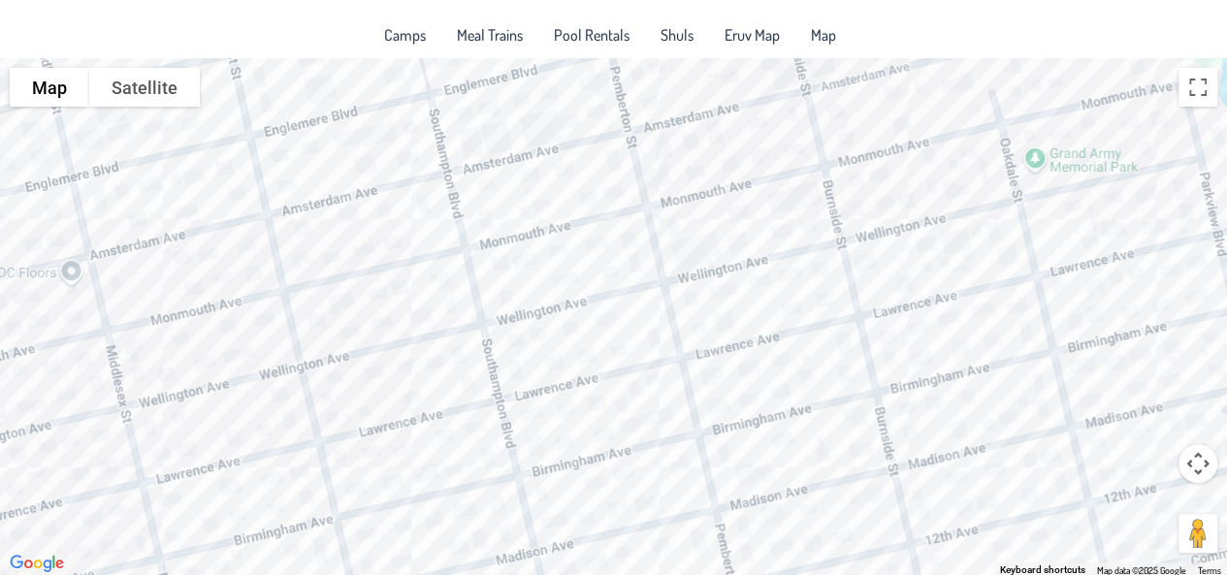
click at [793, 317] on div at bounding box center [613, 317] width 1227 height 518
click at [824, 263] on div at bounding box center [613, 317] width 1227 height 518
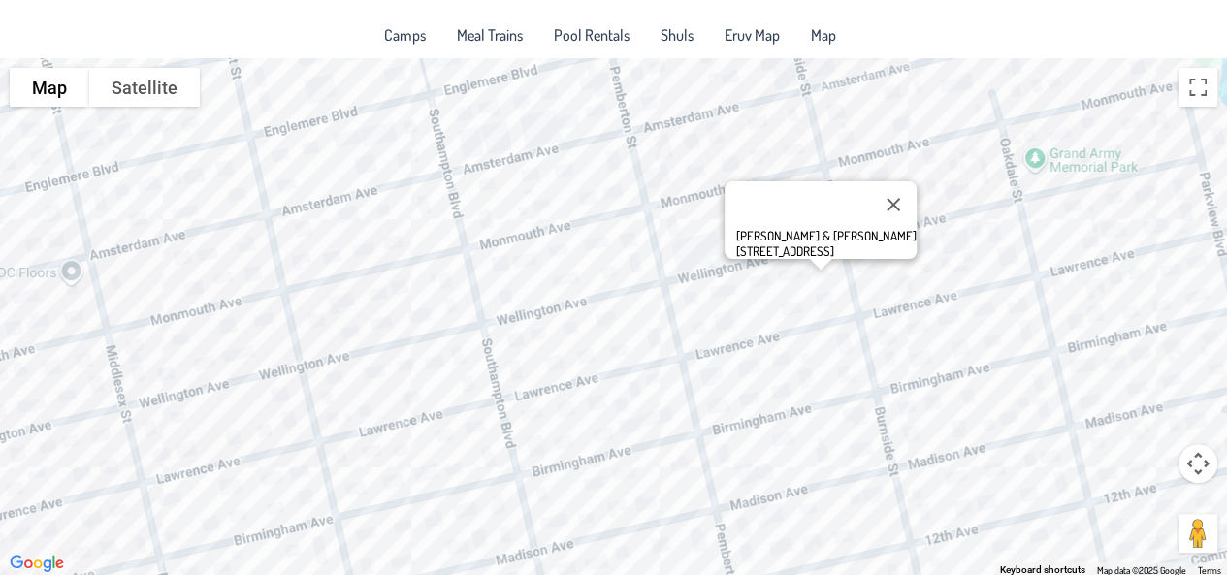
click at [836, 296] on div "Yehuda & Racheli Jacobovits 1340 Wellington Ave." at bounding box center [613, 317] width 1227 height 518
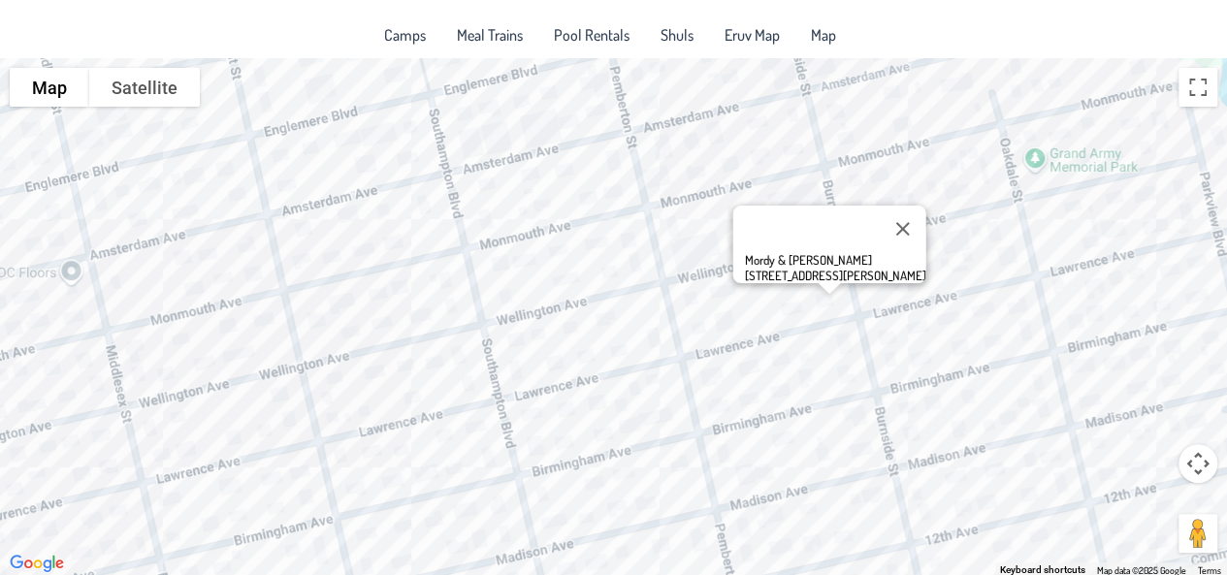
click at [775, 320] on div "Mordy & Dena Jurkowitz 1341 Lawrence Ave." at bounding box center [613, 317] width 1227 height 518
click at [880, 214] on button "Close" at bounding box center [902, 229] width 47 height 47
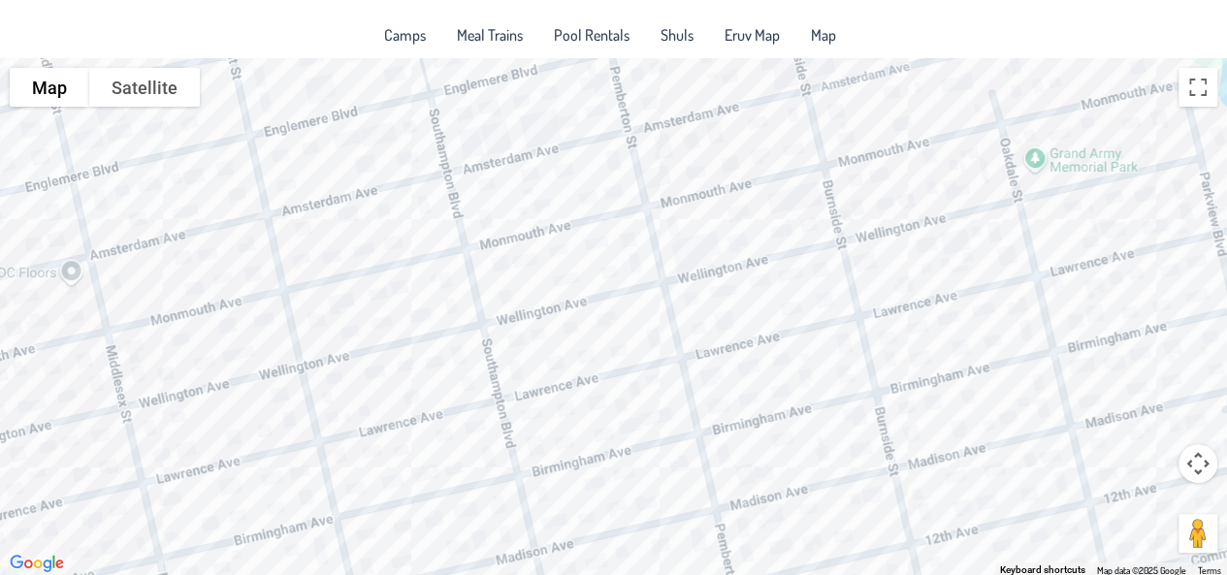
click at [568, 285] on div at bounding box center [613, 317] width 1227 height 518
click at [534, 286] on div "Elchonen & Aliza Gordon 1217 Wellington Ave." at bounding box center [613, 317] width 1227 height 518
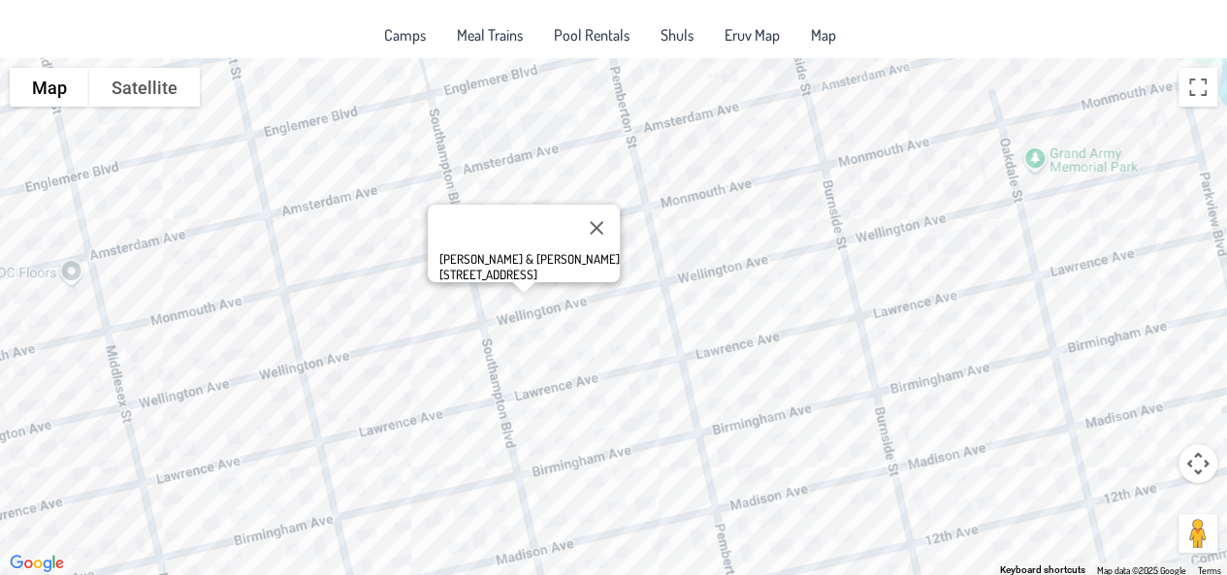
click at [577, 284] on div "Akiva & Yali Shoob 1209 Wellington Ave." at bounding box center [613, 317] width 1227 height 518
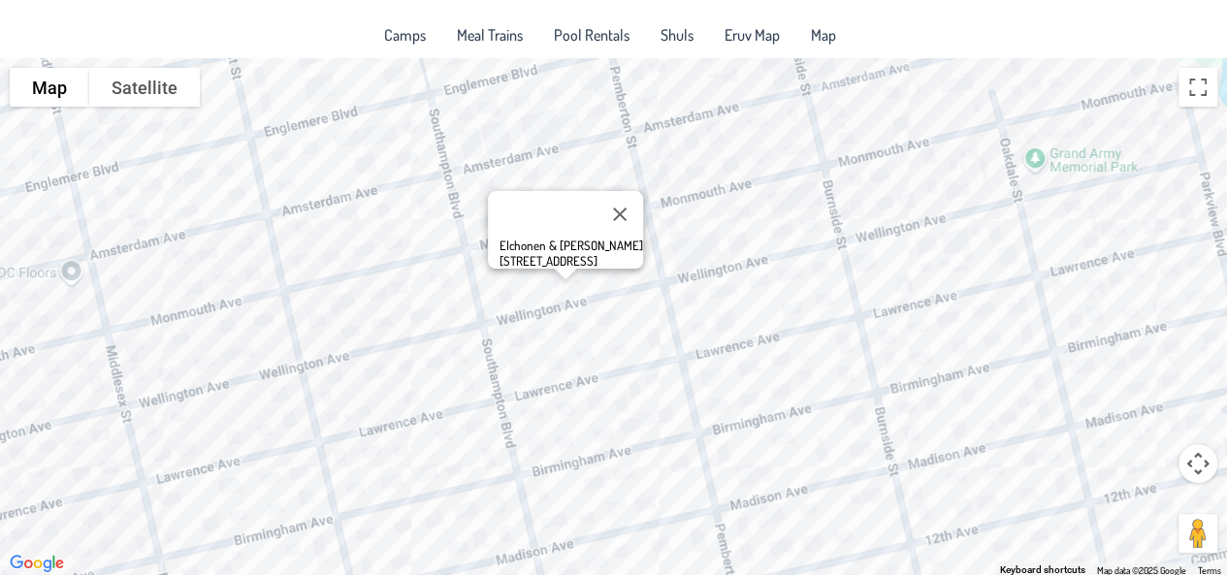
click at [500, 308] on div "Elchonen & Aliza Gordon 1217 Wellington Ave." at bounding box center [613, 317] width 1227 height 518
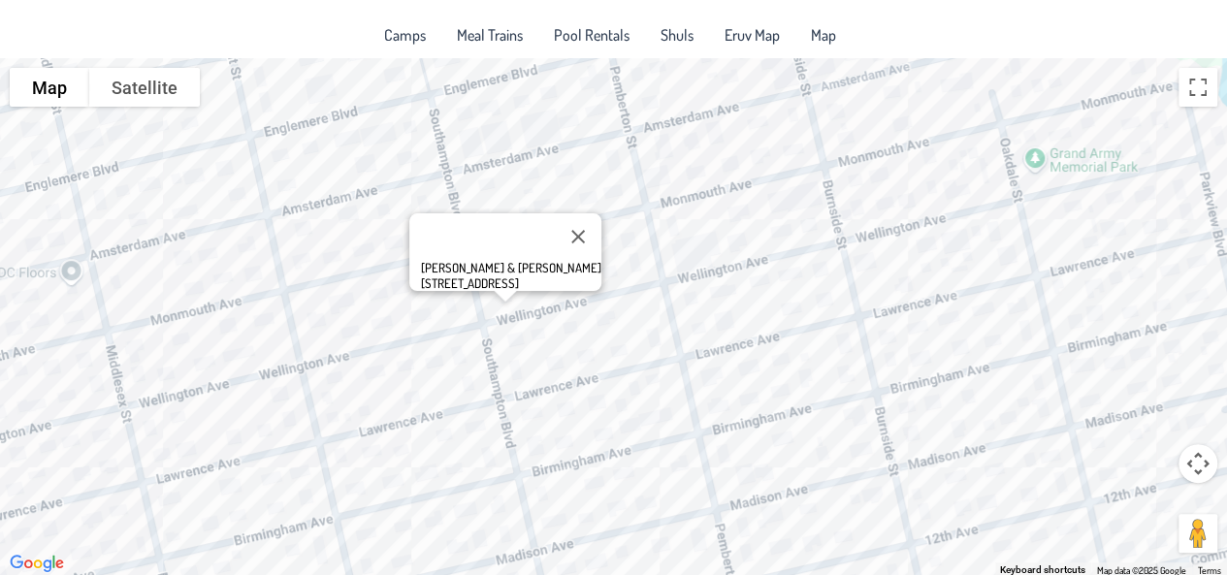
click at [483, 263] on div "Yaakov & Kayla Fendel 1600 Southampton Blvd." at bounding box center [511, 275] width 180 height 31
click at [654, 263] on div "Yaakov & Kayla Fendel 1600 Southampton Blvd." at bounding box center [613, 317] width 1227 height 518
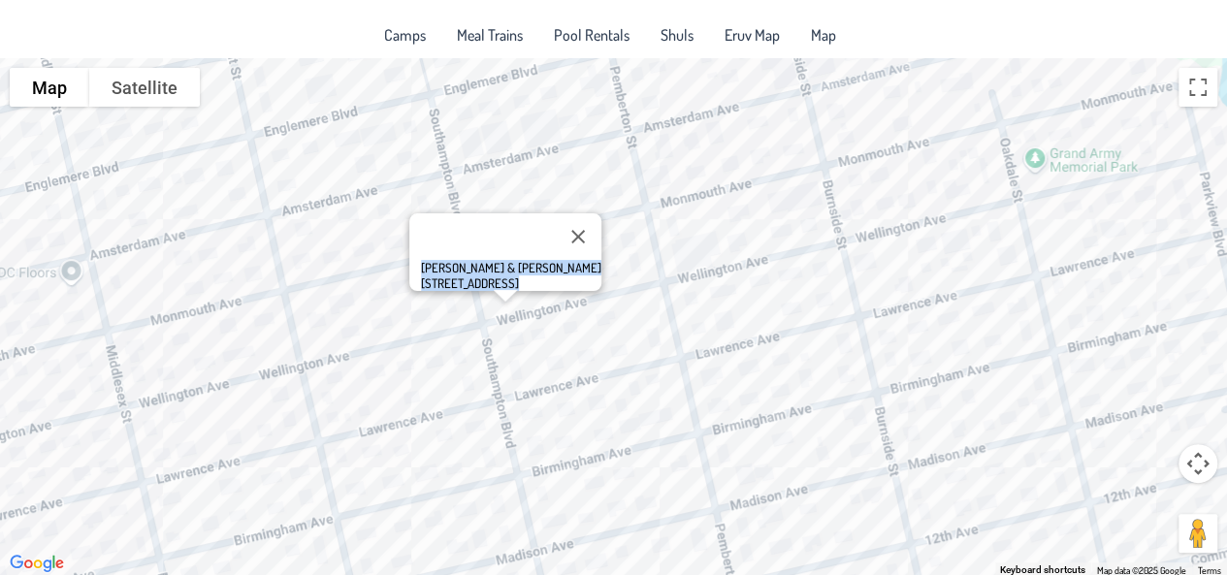
click at [613, 310] on div "Yaakov & Kayla Fendel 1600 Southampton Blvd." at bounding box center [613, 317] width 1227 height 518
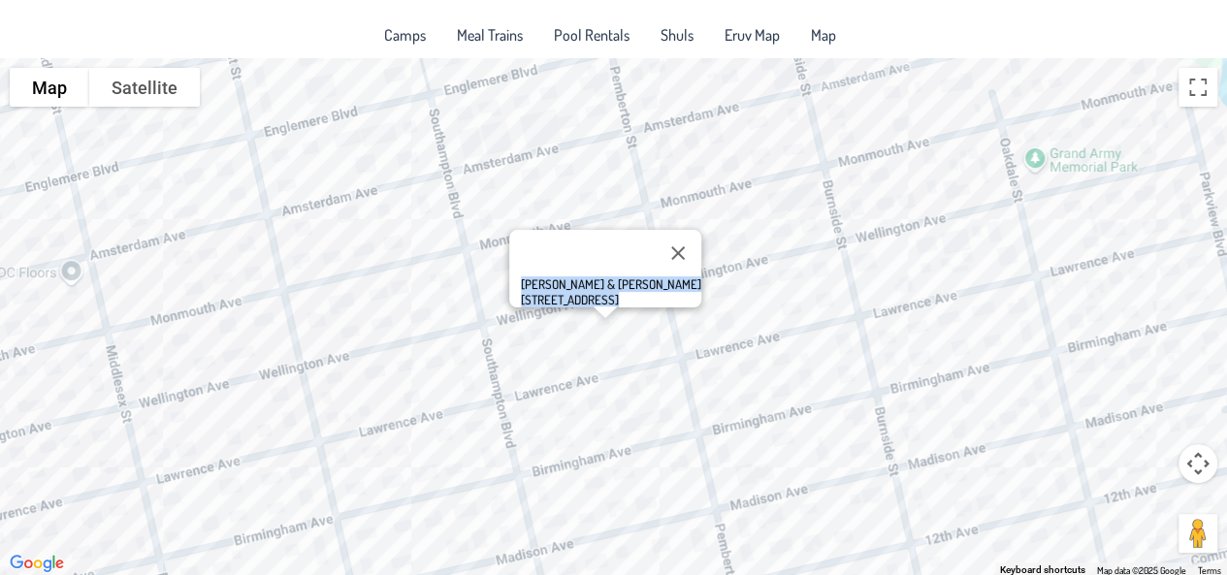
click at [655, 243] on button "Close" at bounding box center [678, 253] width 47 height 47
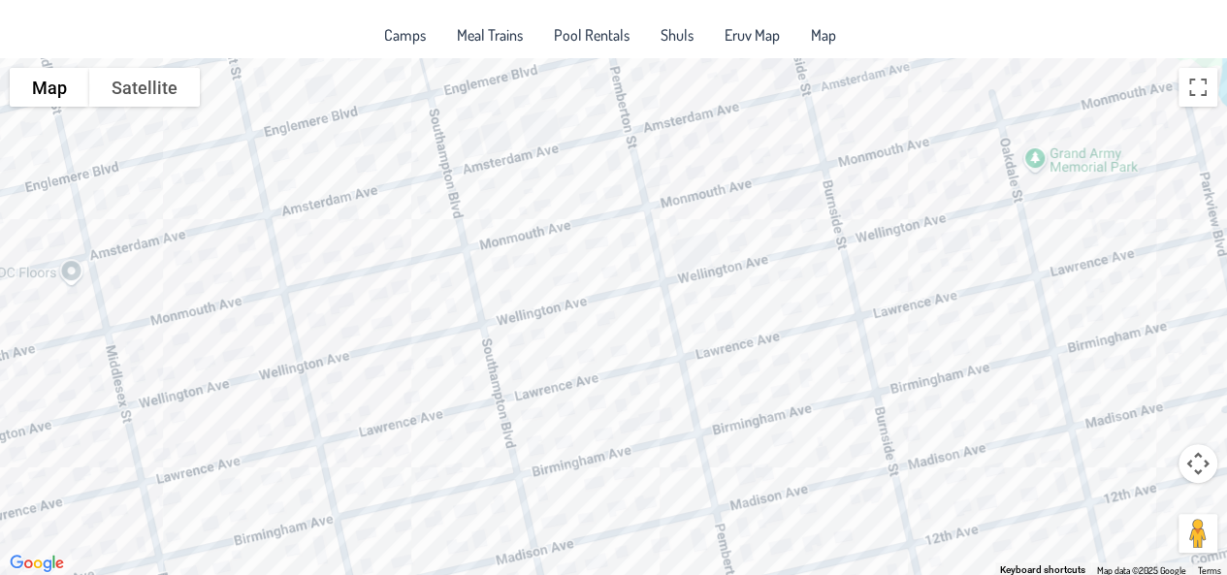
click at [687, 301] on div at bounding box center [613, 317] width 1227 height 518
click at [544, 243] on div "Azarya & Adina Misonzhnik 1512 Pemberton Street" at bounding box center [613, 317] width 1227 height 518
click at [596, 317] on div "Azarya & Adina Misonzhnik 1512 Pemberton Street" at bounding box center [613, 317] width 1227 height 518
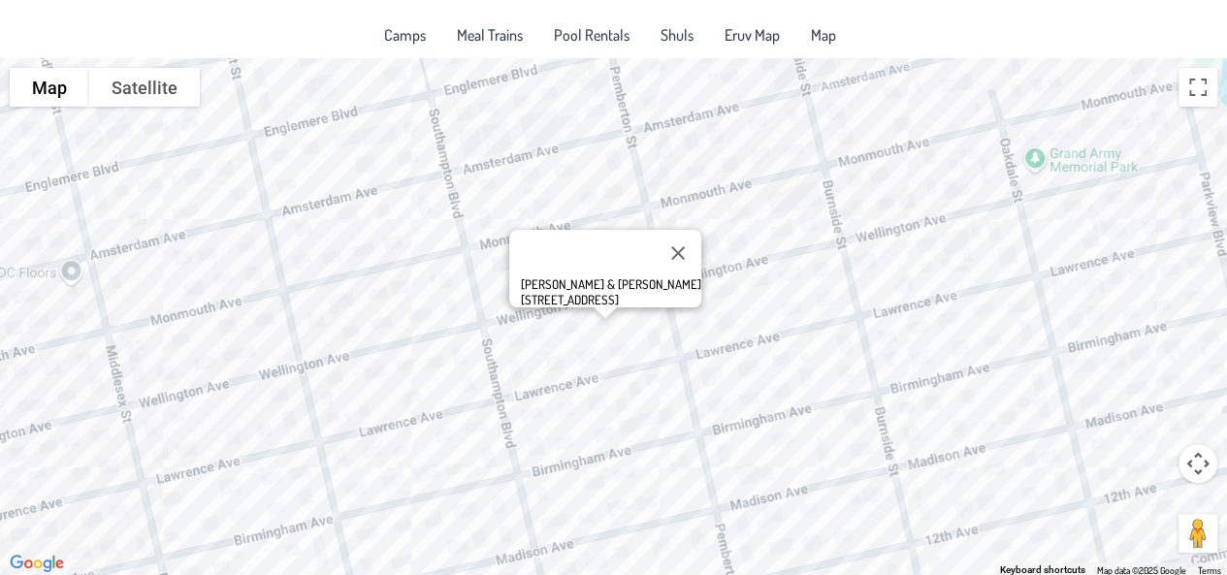
click at [636, 359] on div "Chaim & Malky Klein 1232 Wellington Ave." at bounding box center [613, 317] width 1227 height 518
click at [655, 237] on button "Close" at bounding box center [678, 253] width 47 height 47
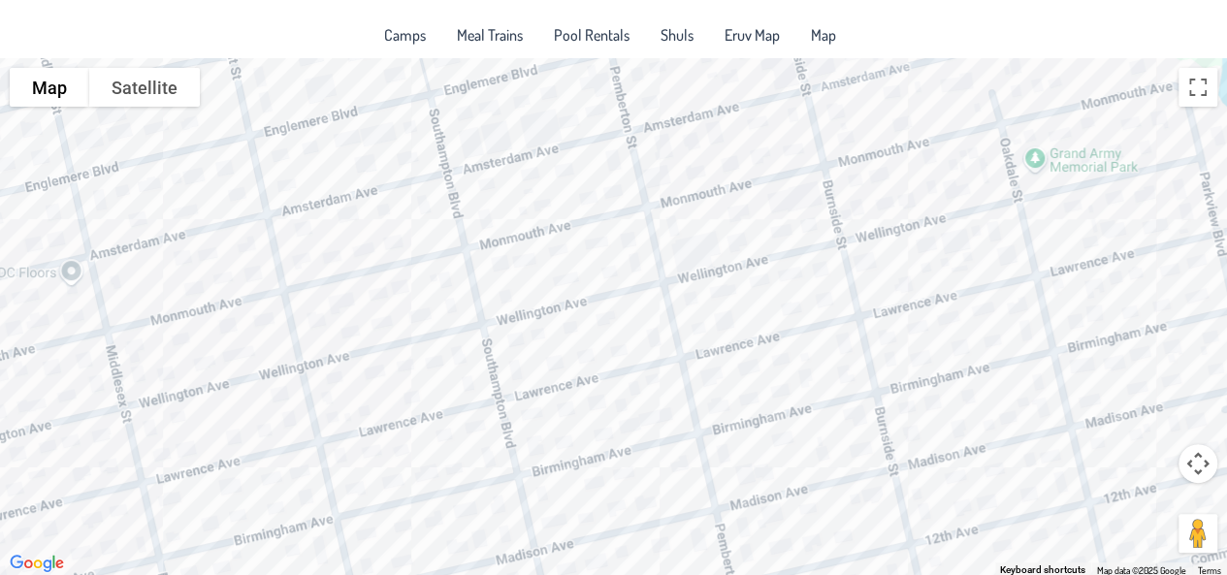
click at [553, 373] on div at bounding box center [613, 317] width 1227 height 518
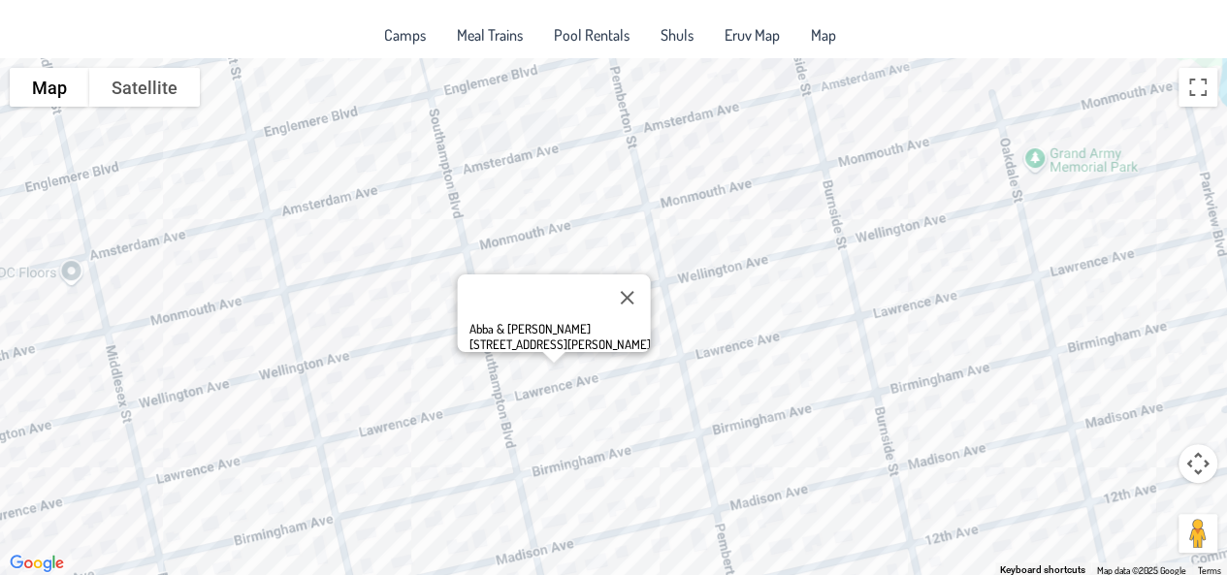
click at [603, 274] on button "Close" at bounding box center [626, 297] width 47 height 47
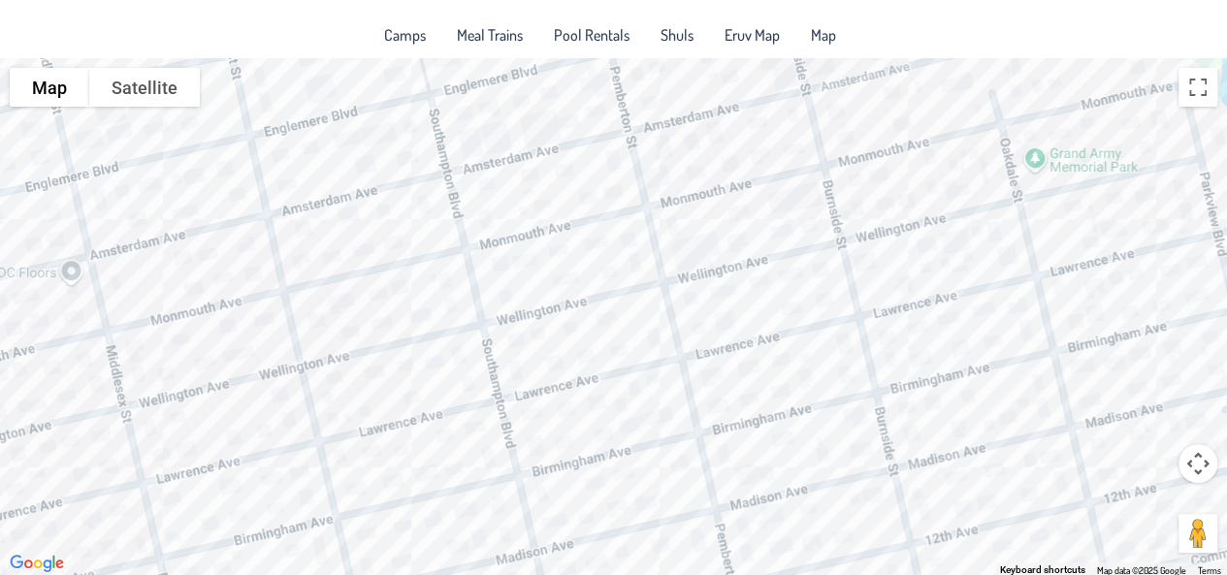
click at [712, 241] on div at bounding box center [613, 317] width 1227 height 518
click at [743, 242] on div "Ari & Lea Zoldan 1313 Wellington Ave." at bounding box center [613, 317] width 1227 height 518
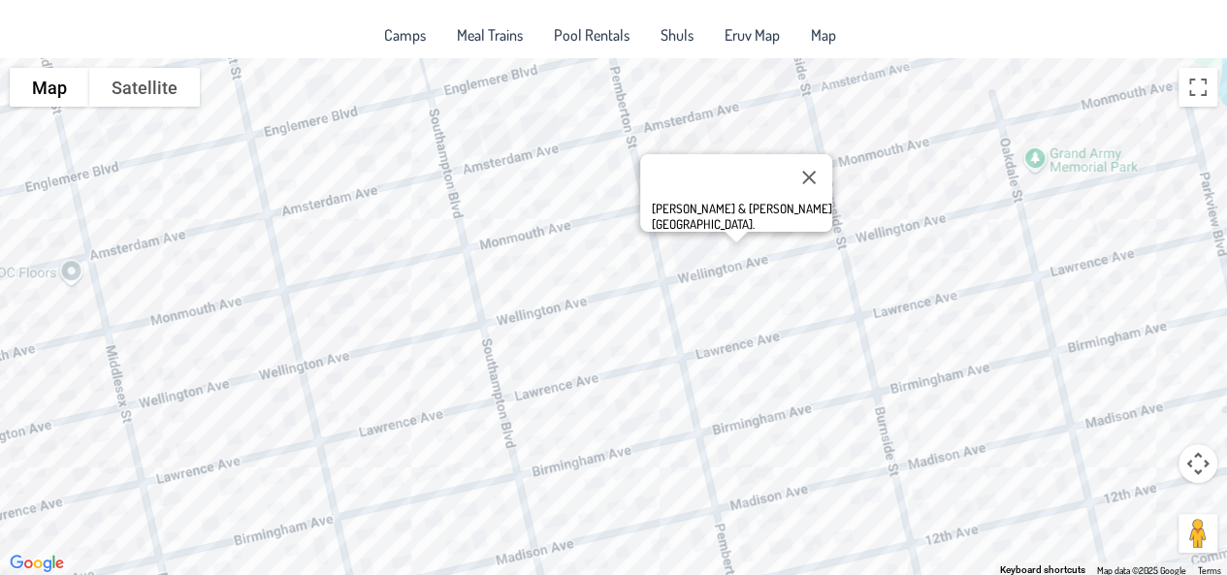
click at [855, 199] on div "Menachem & Rivky Naiman 1317 Wellington Ave." at bounding box center [613, 317] width 1227 height 518
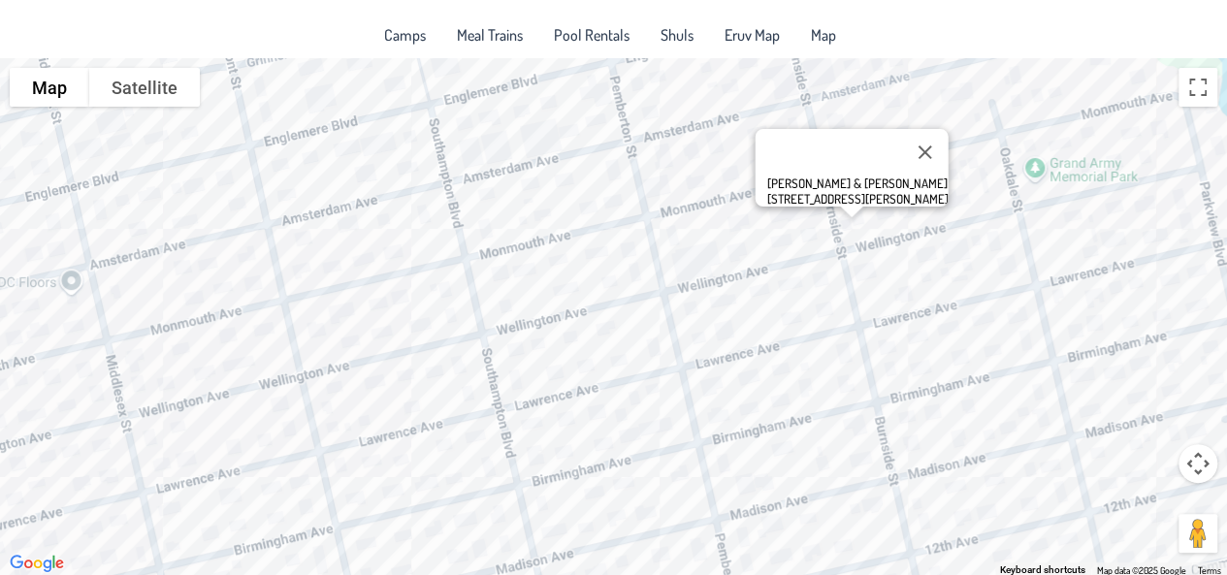
click at [799, 211] on div "Yehoshua & Sara Friedman 1600 Burnside Street" at bounding box center [613, 317] width 1227 height 518
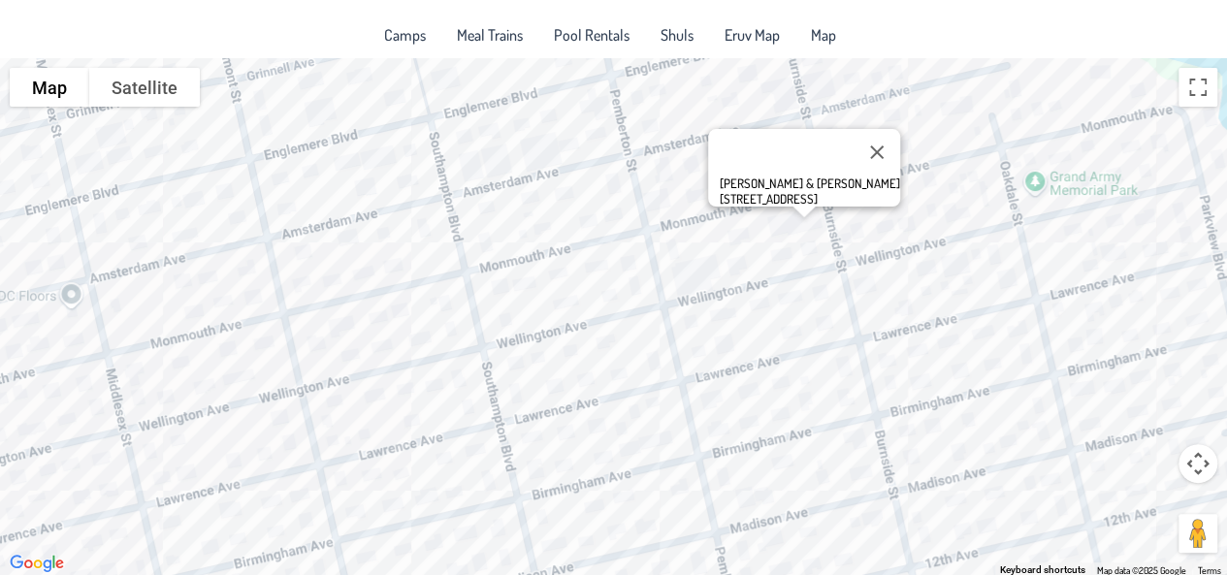
click at [820, 293] on div "Dovid & Rivky Szanto 1340 Monmouth Ave." at bounding box center [613, 317] width 1227 height 518
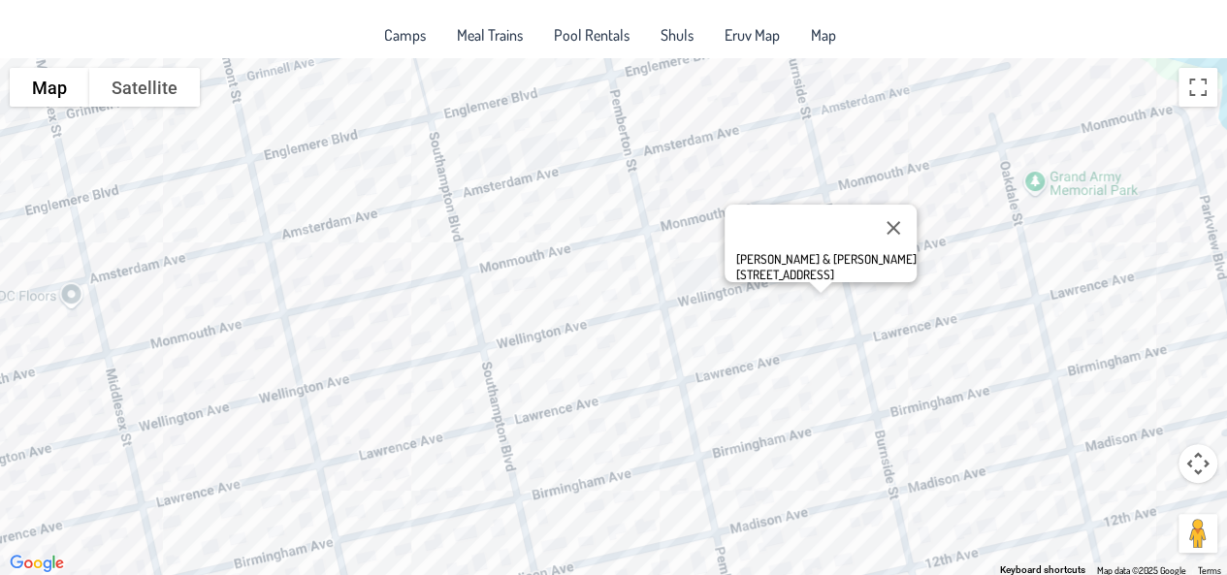
click at [830, 315] on div "Yehuda & Racheli Jacobovits 1340 Wellington Ave." at bounding box center [613, 317] width 1227 height 518
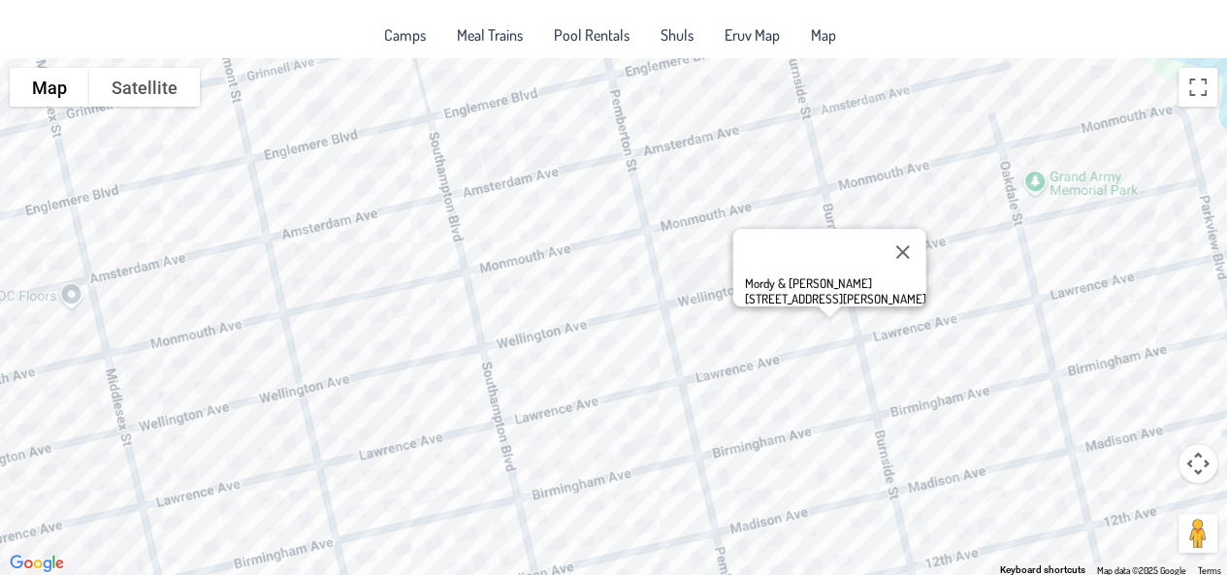
click at [879, 204] on div "Mordy & Dena Jurkowitz 1341 Lawrence Ave." at bounding box center [613, 317] width 1227 height 518
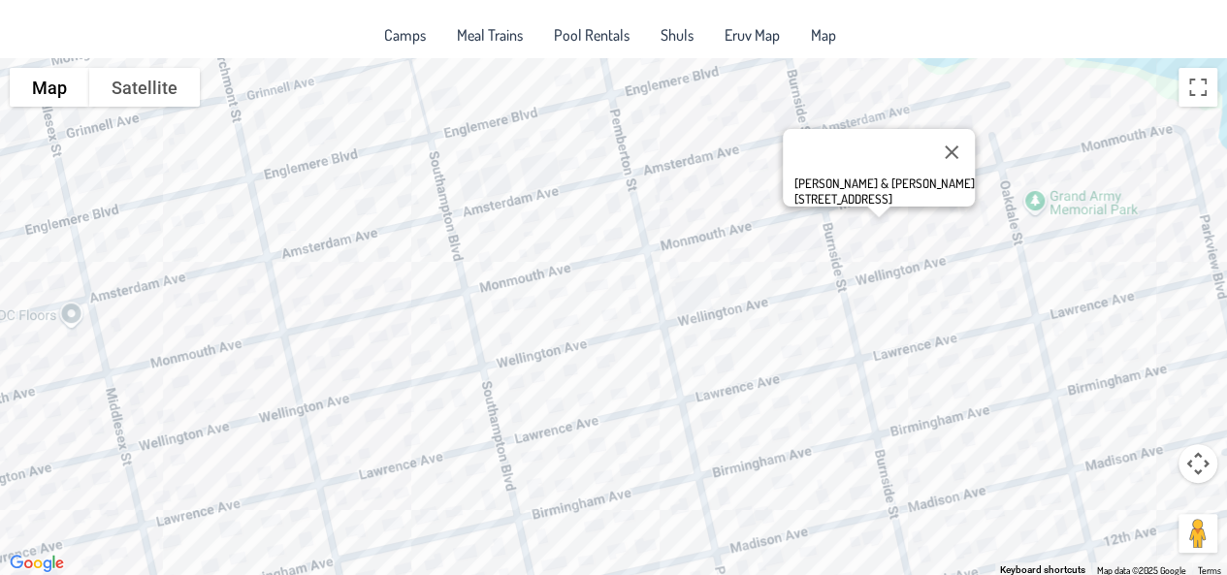
click at [875, 179] on div "Dovid & Tzippy Grossberg 1408 Monmouth Ave." at bounding box center [884, 191] width 180 height 31
drag, startPoint x: 875, startPoint y: 179, endPoint x: 873, endPoint y: 162, distance: 17.6
click at [873, 176] on div "Dovid & Tzippy Grossberg 1408 Monmouth Ave." at bounding box center [884, 191] width 180 height 31
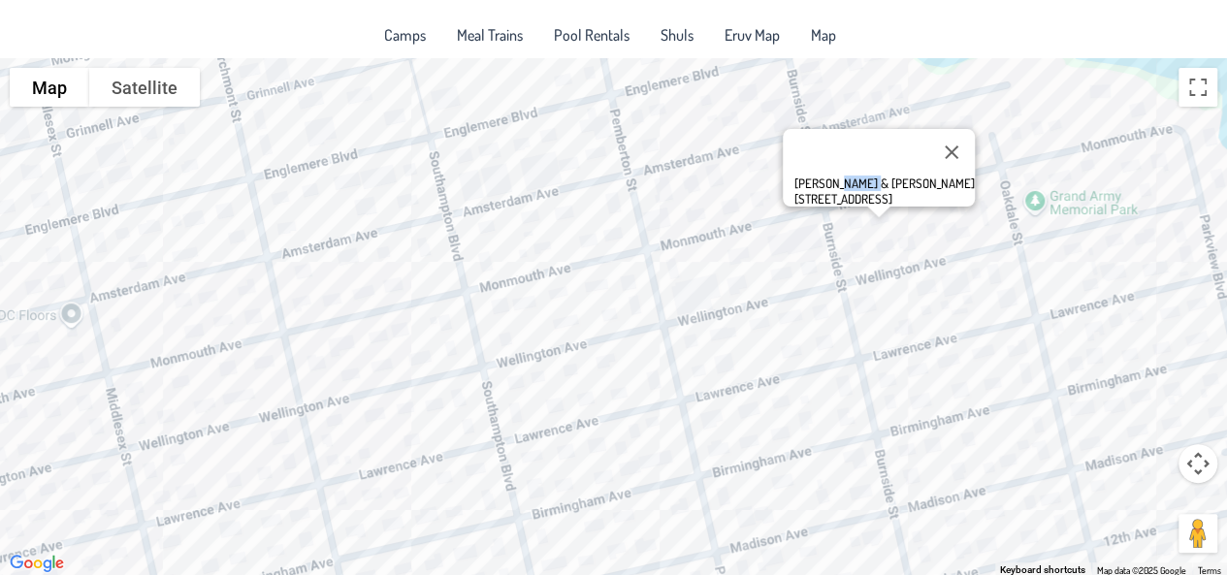
click at [873, 176] on div "Dovid & Tzippy Grossberg 1408 Monmouth Ave." at bounding box center [884, 191] width 180 height 31
click at [847, 185] on div "Dovid & Tzippy Grossberg 1408 Monmouth Ave." at bounding box center [884, 191] width 180 height 31
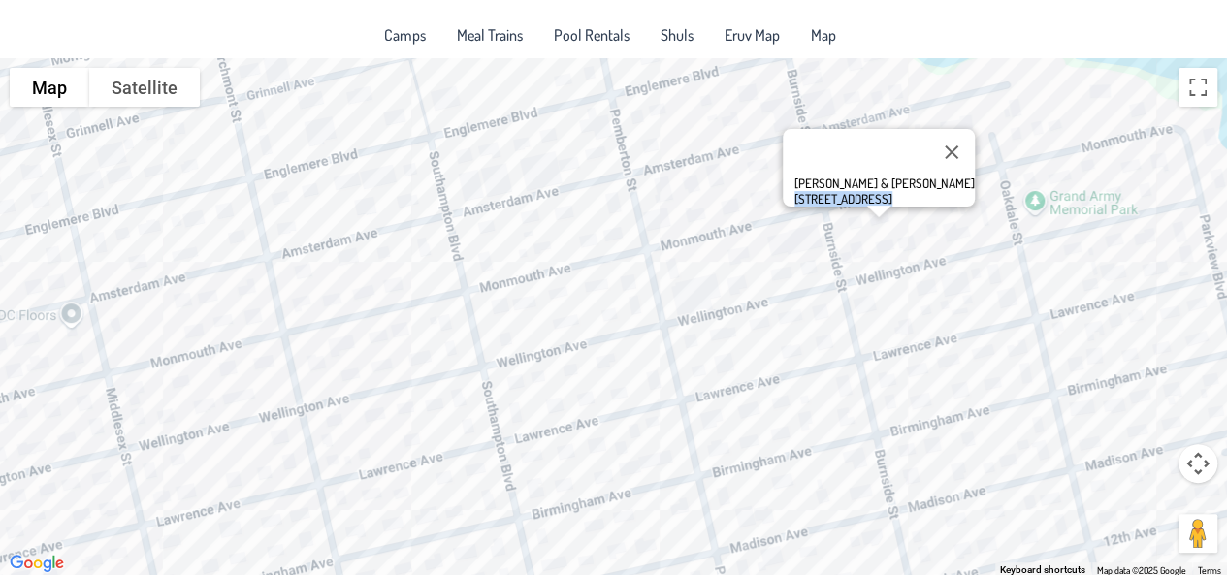
copy div "1408 Monmouth Ave."
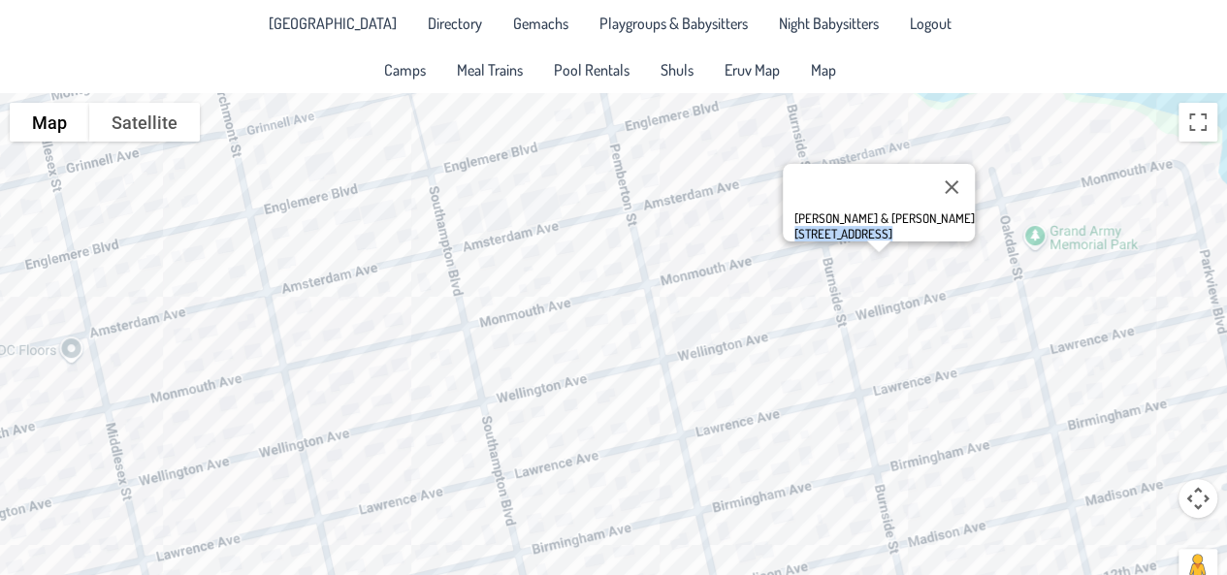
click at [810, 18] on span "Night Babysitters" at bounding box center [829, 24] width 100 height 16
